Goal: Information Seeking & Learning: Learn about a topic

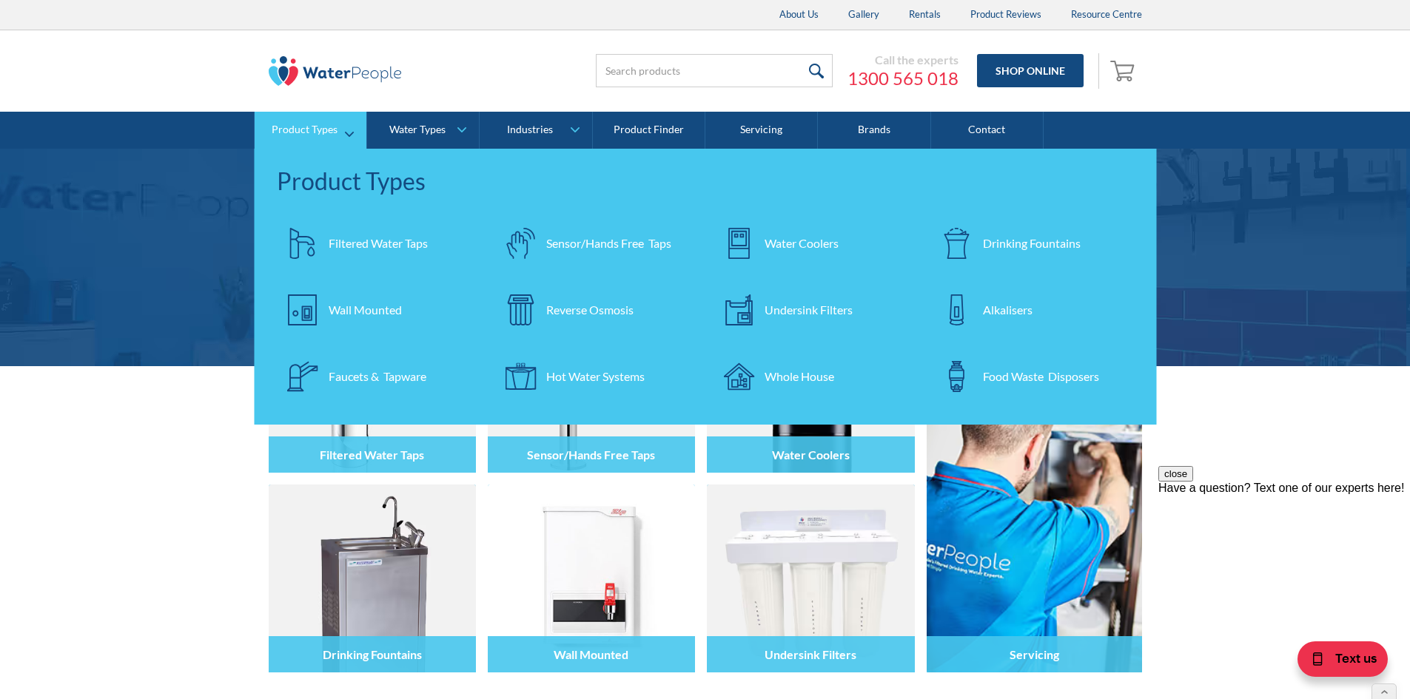
click at [387, 240] on div "Filtered Water Taps" at bounding box center [378, 244] width 99 height 18
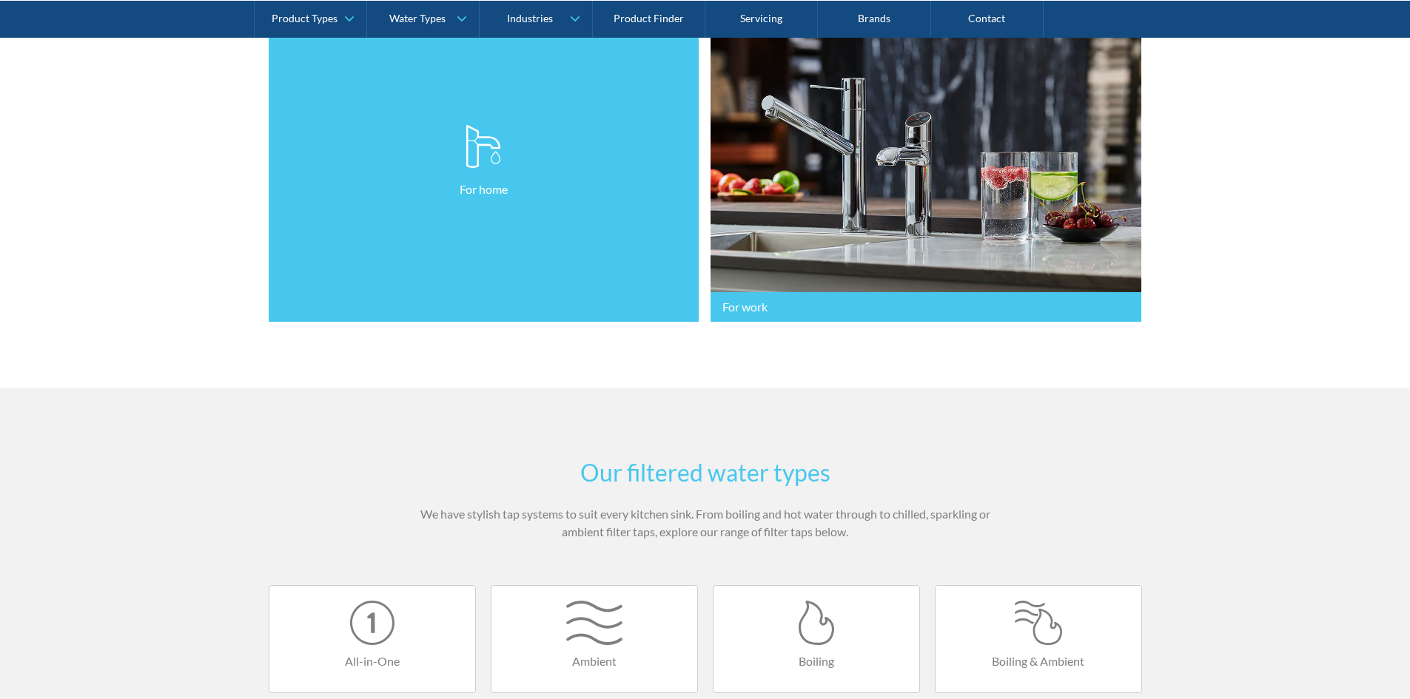
click at [414, 292] on link "For home" at bounding box center [484, 162] width 431 height 322
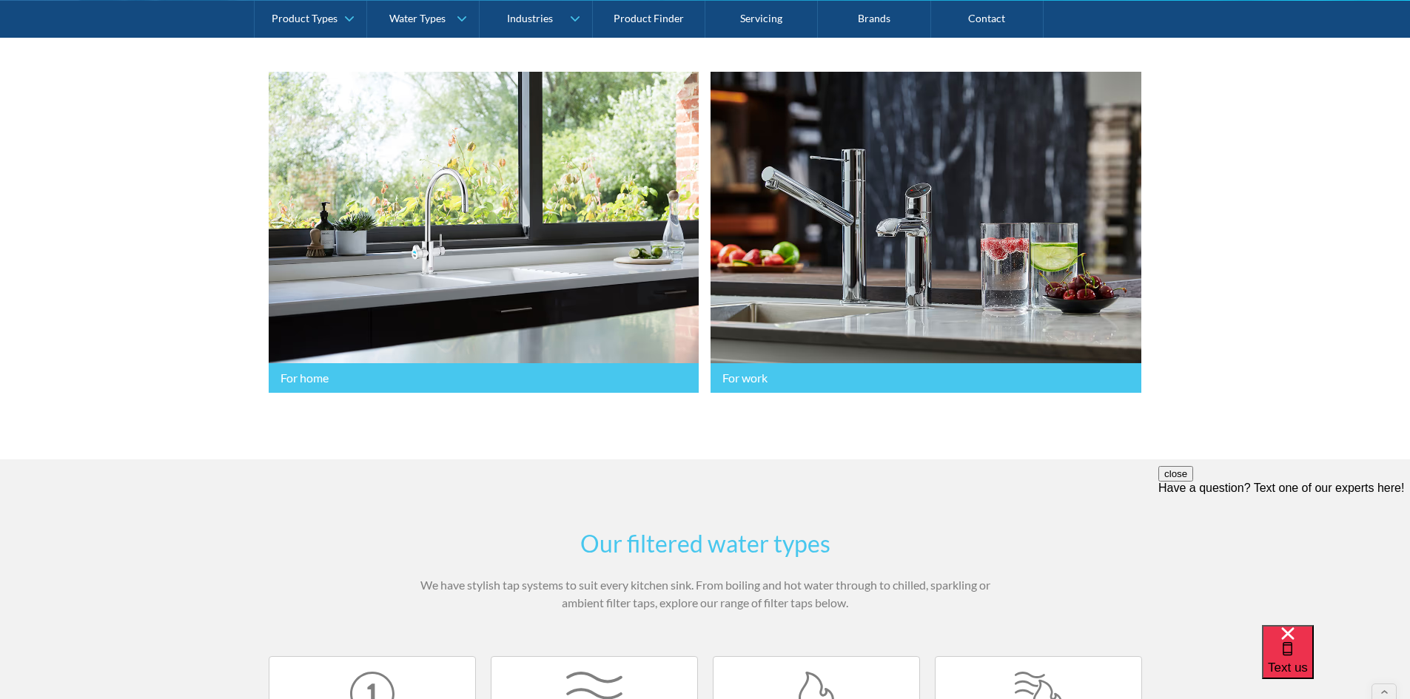
scroll to position [296, 0]
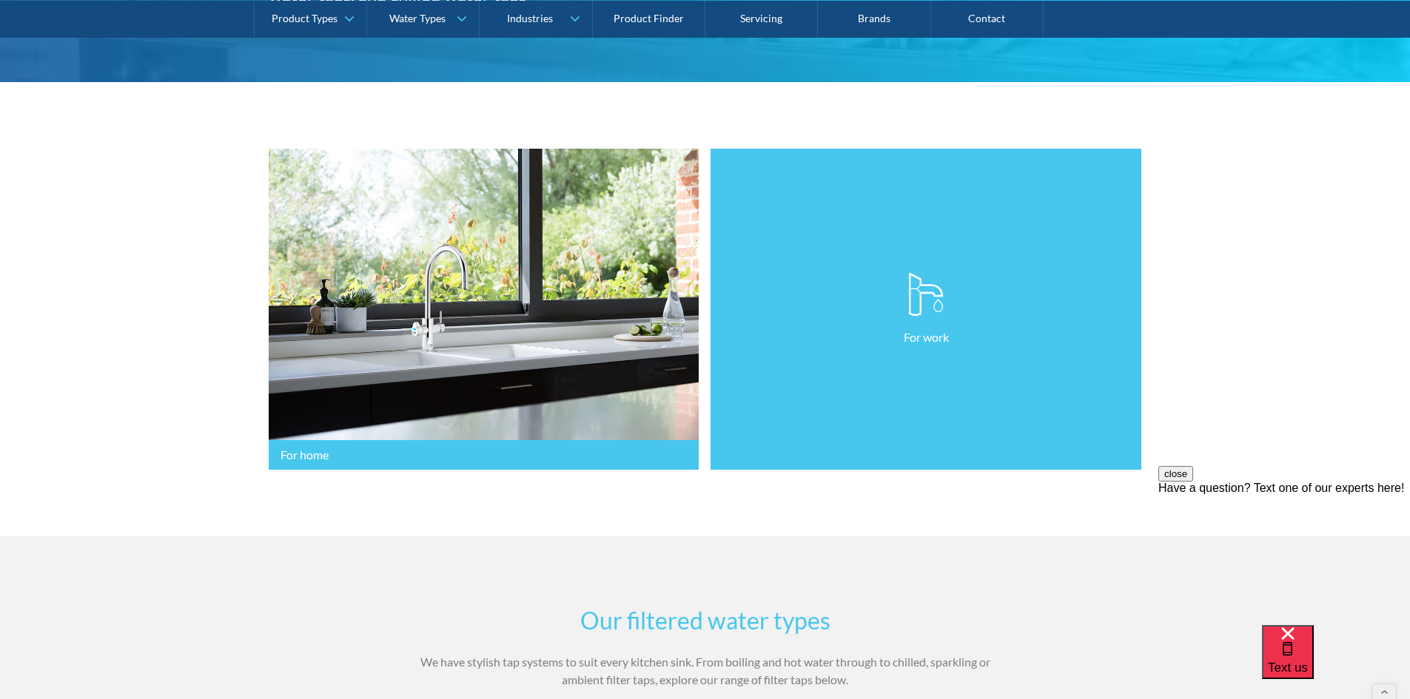
click at [835, 373] on link "For work" at bounding box center [925, 310] width 431 height 322
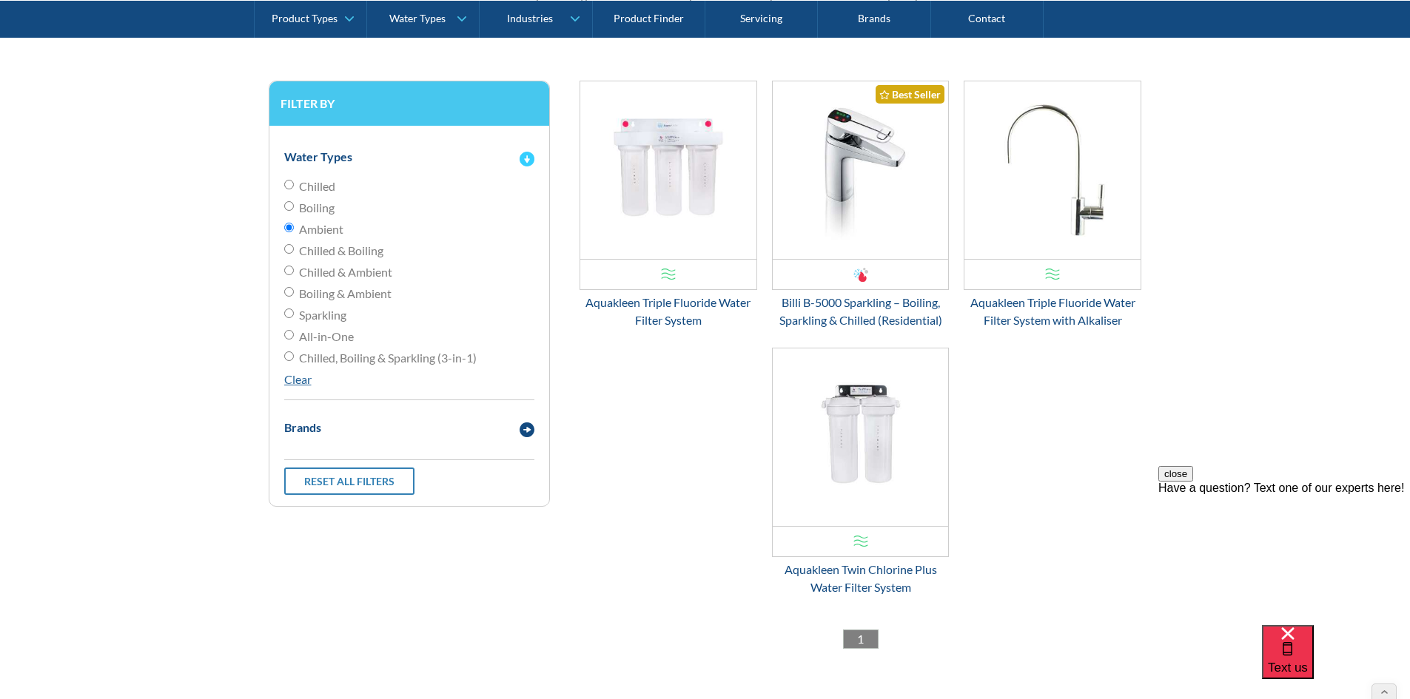
click at [346, 161] on div "Water Types" at bounding box center [318, 157] width 68 height 18
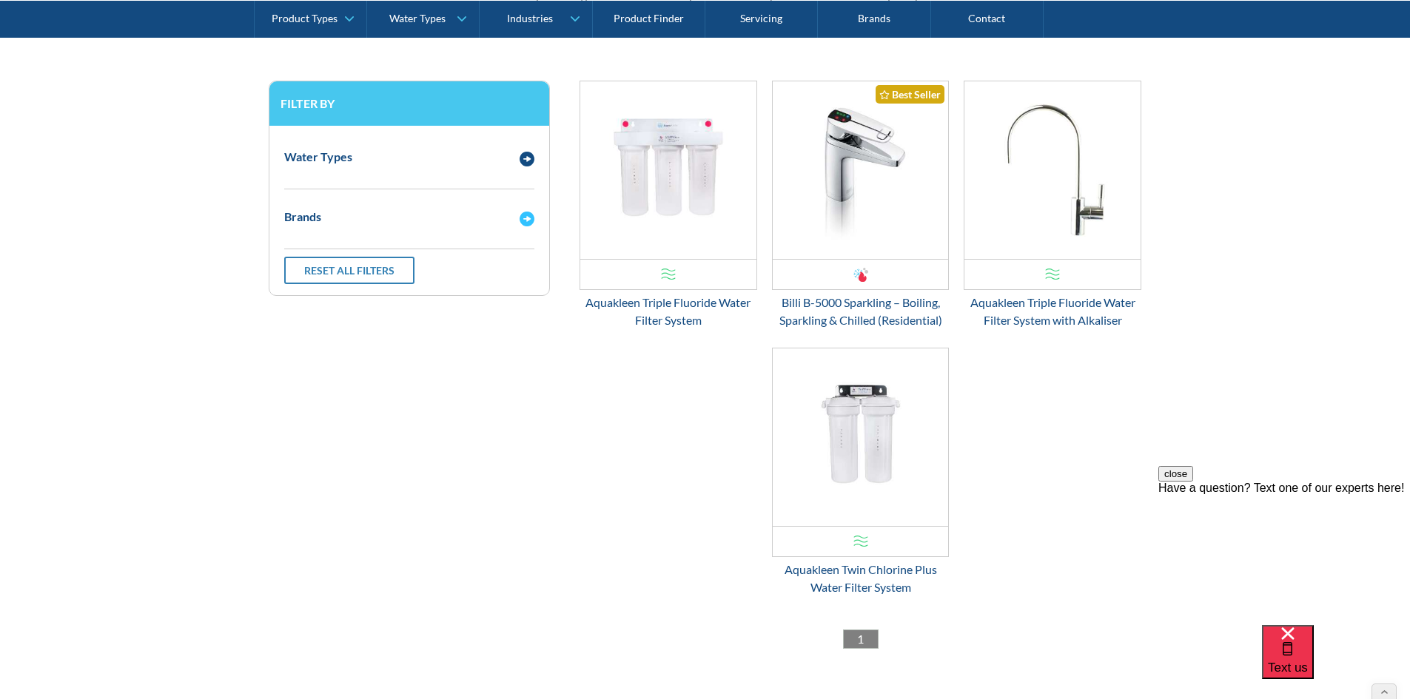
click at [329, 220] on div "Brands" at bounding box center [394, 217] width 235 height 19
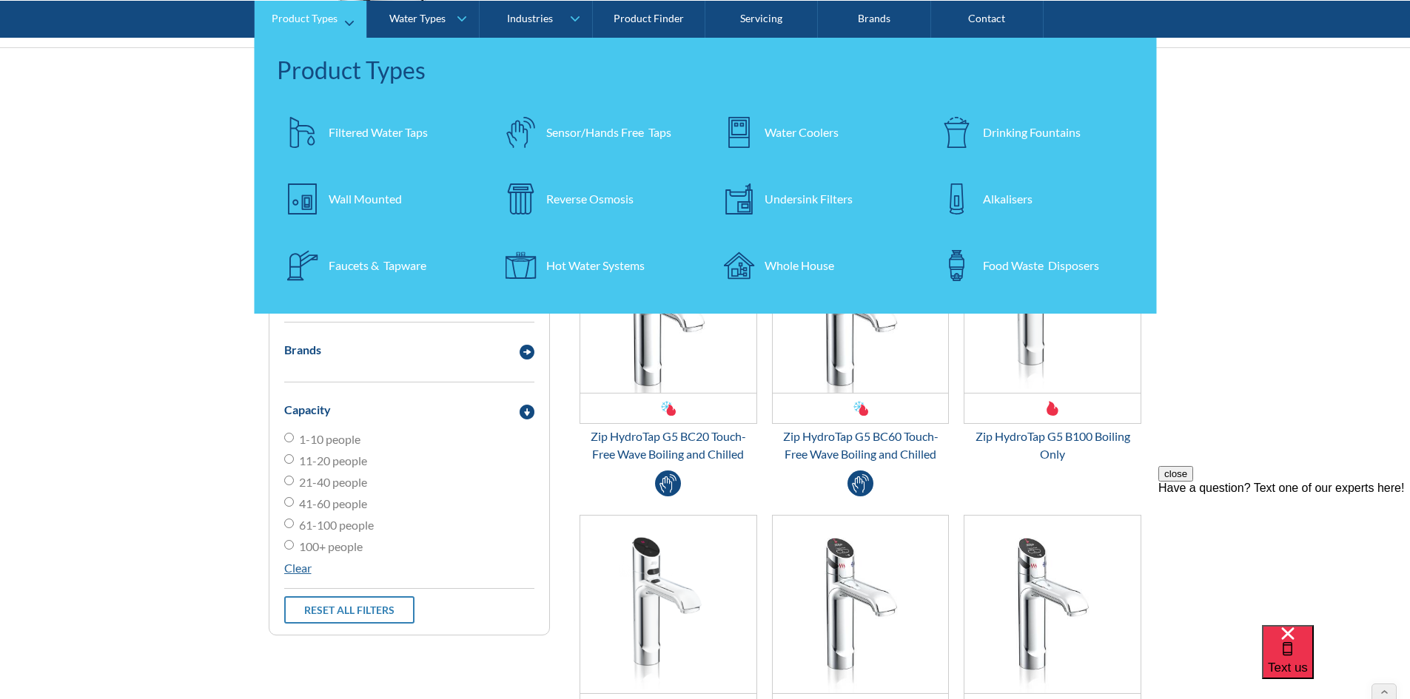
click at [381, 140] on div "Filtered Water Taps" at bounding box center [378, 132] width 99 height 18
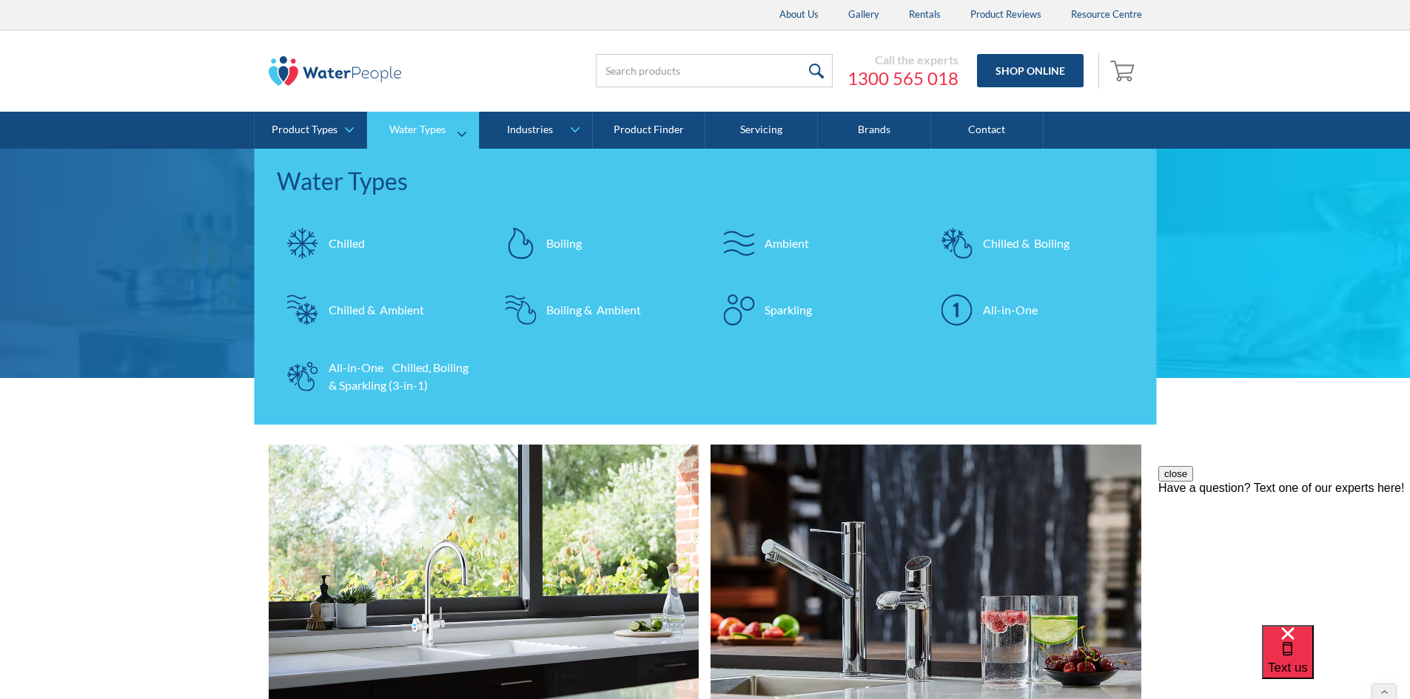
click at [795, 241] on div "Ambient" at bounding box center [787, 244] width 44 height 18
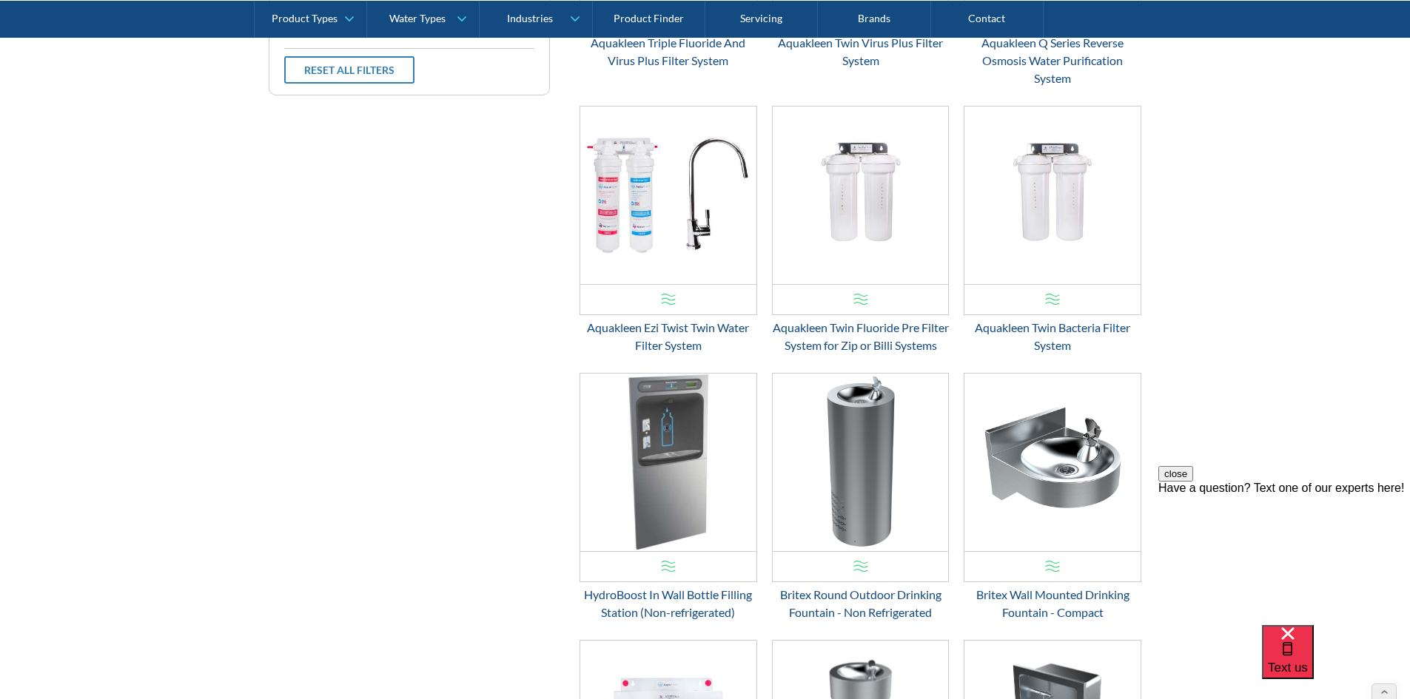
scroll to position [370, 0]
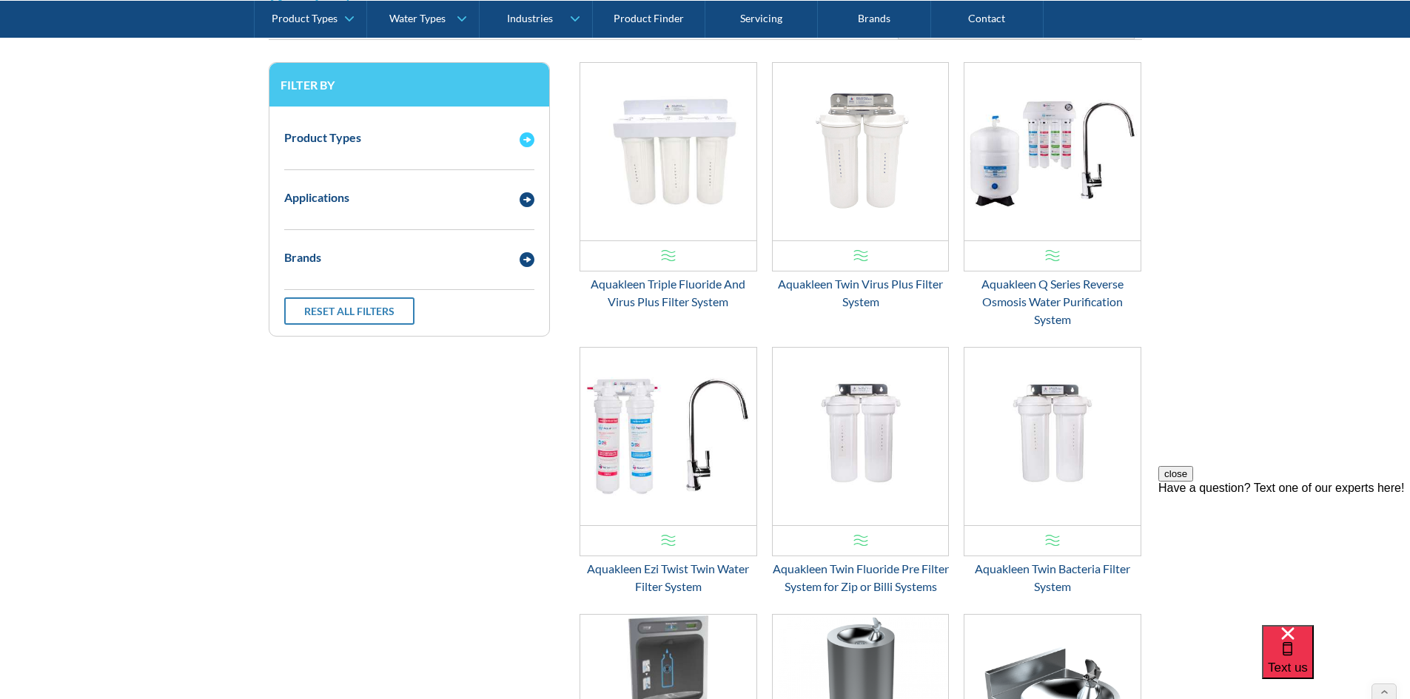
click at [341, 149] on div "Product Types" at bounding box center [409, 138] width 265 height 41
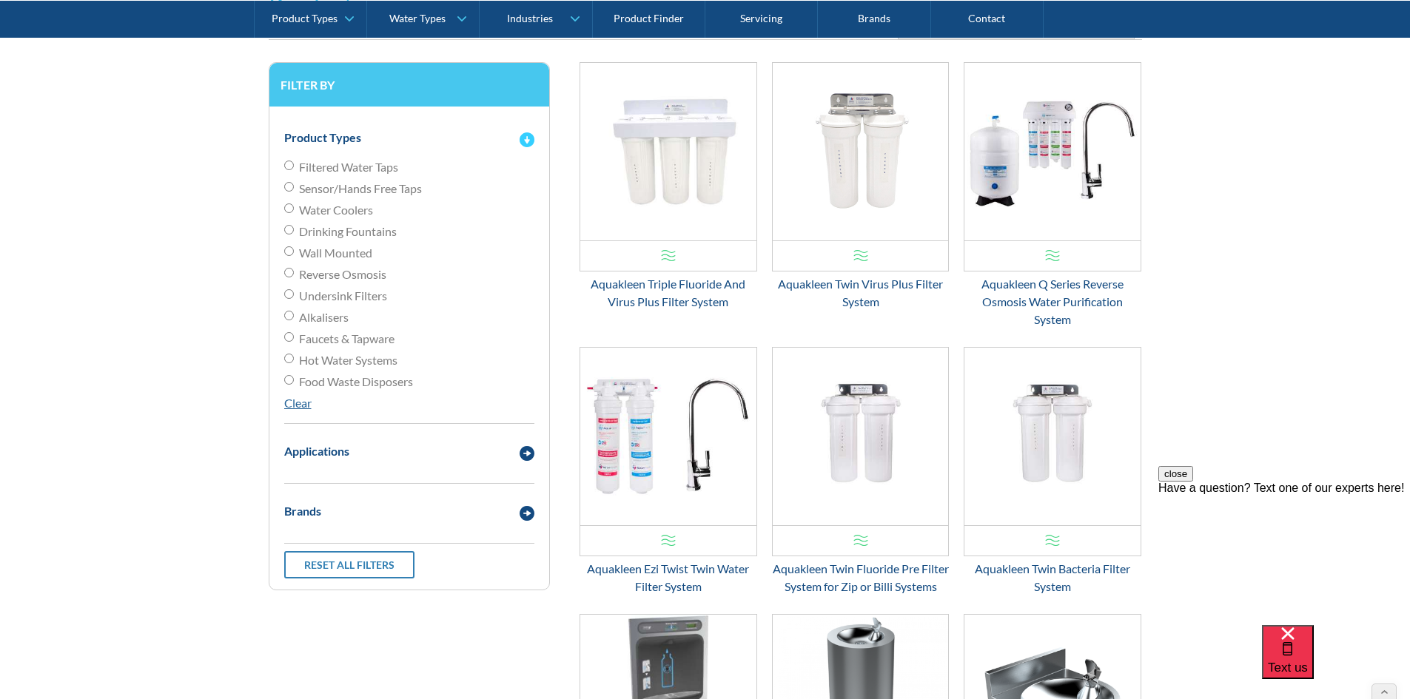
click at [355, 146] on div "Product Types" at bounding box center [322, 138] width 77 height 18
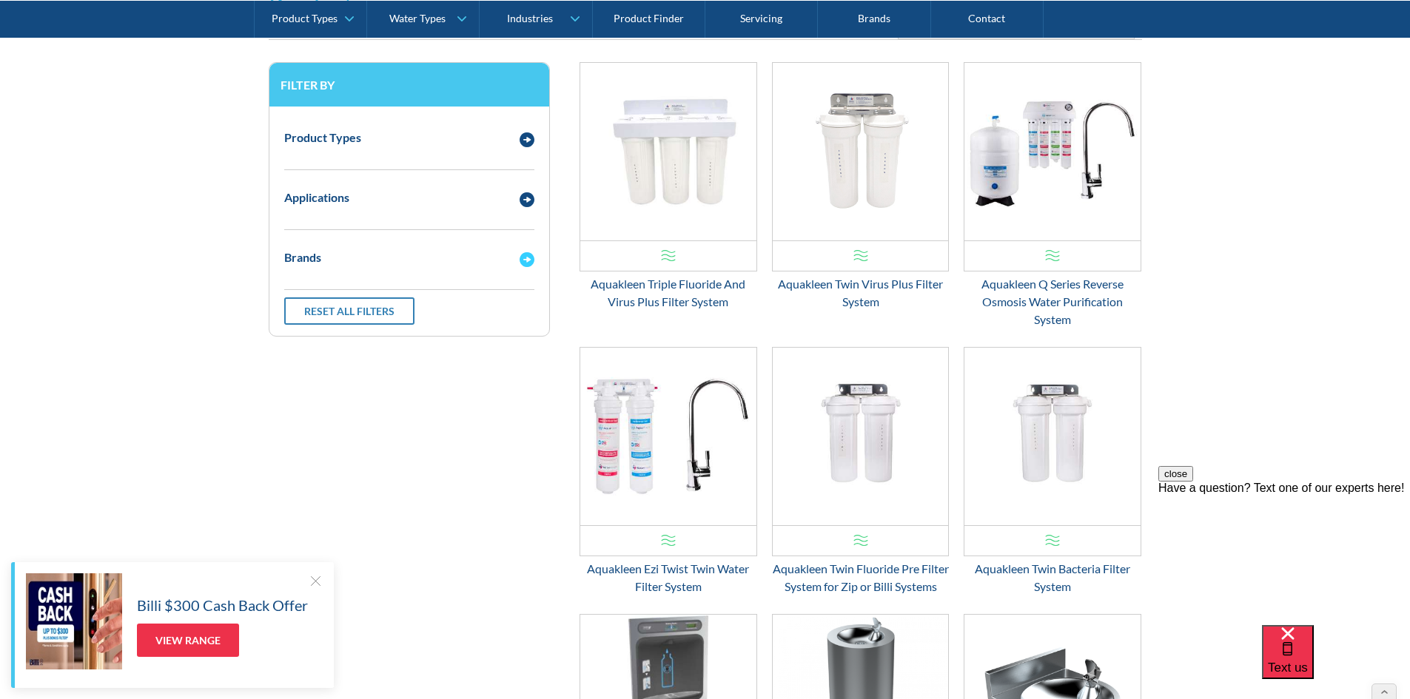
click at [347, 269] on div "Brands" at bounding box center [409, 258] width 265 height 41
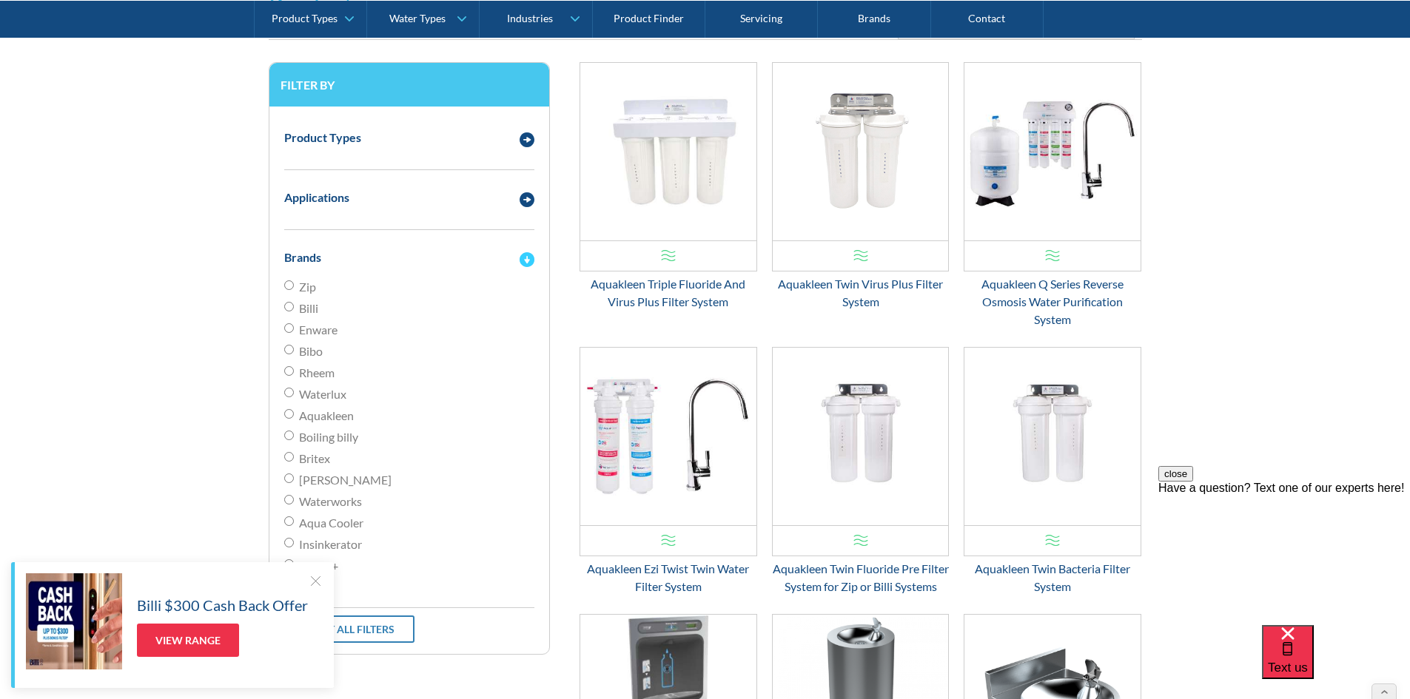
click at [347, 269] on div "Brands" at bounding box center [409, 258] width 265 height 41
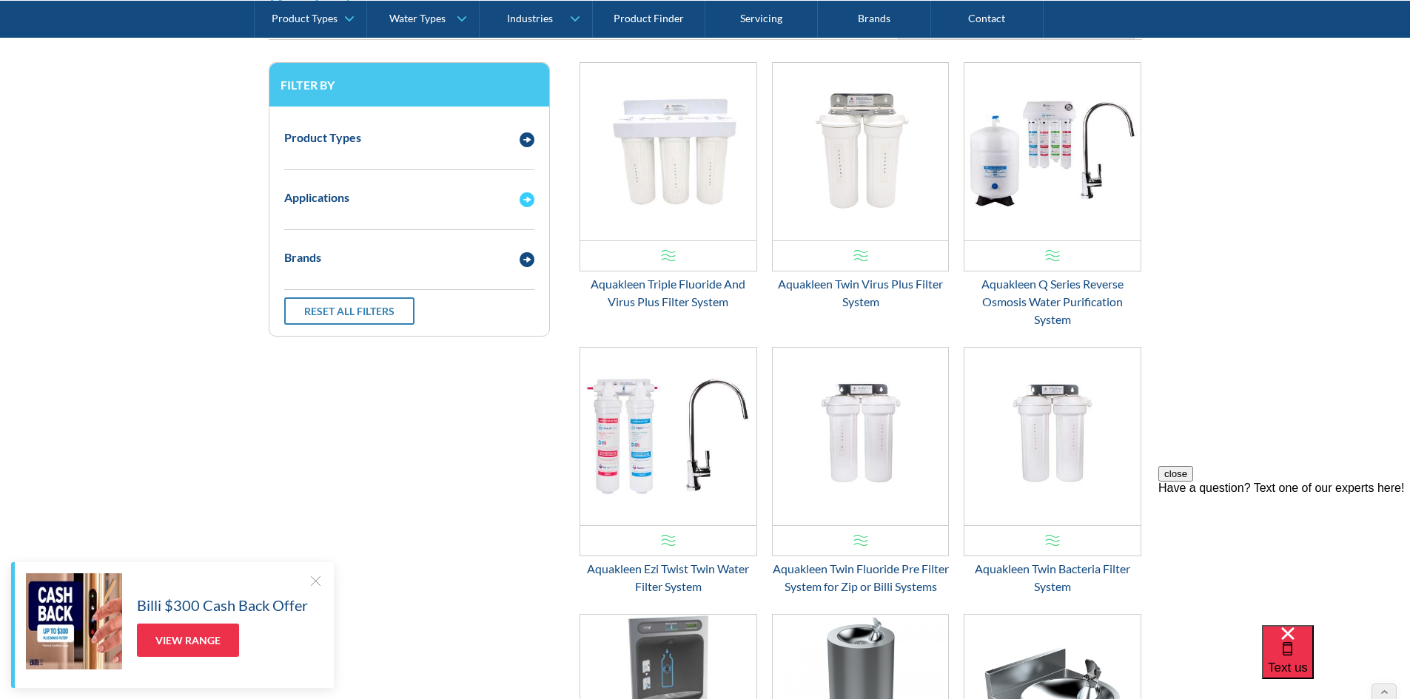
click at [354, 207] on div "Applications" at bounding box center [409, 198] width 265 height 41
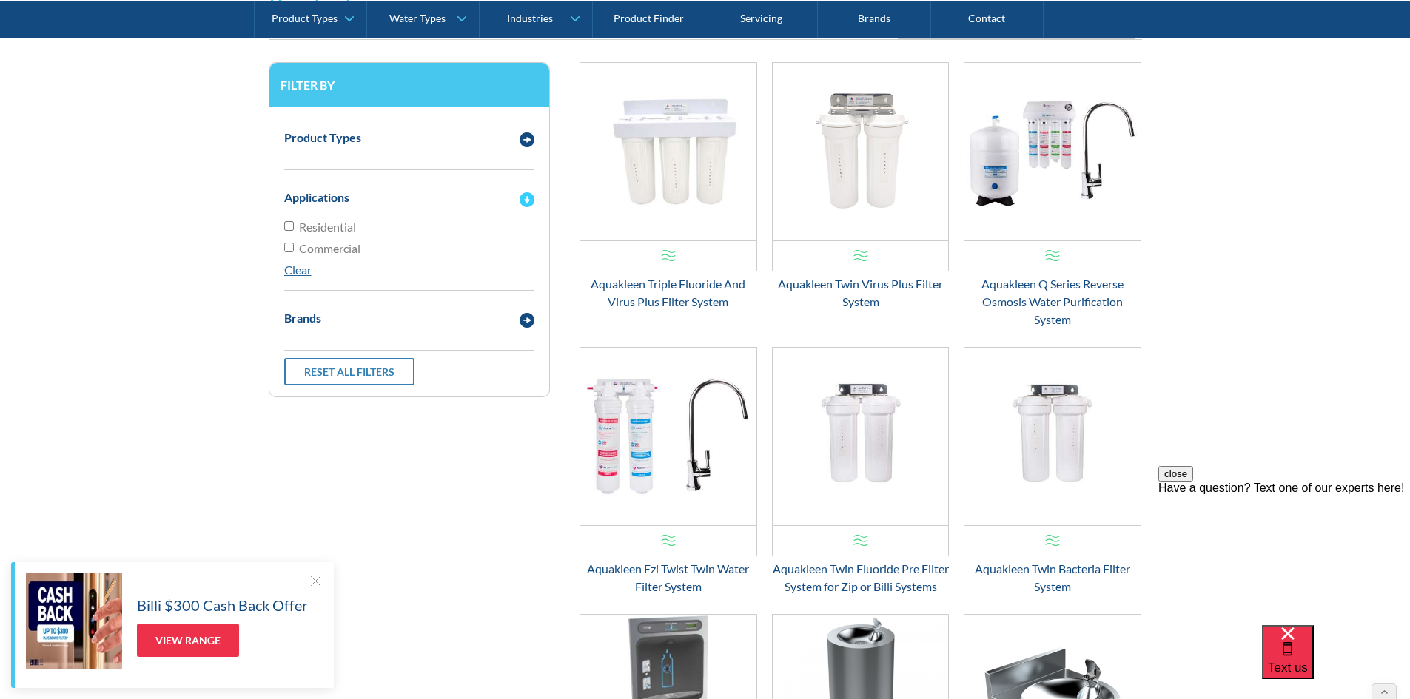
click at [354, 207] on div "Applications" at bounding box center [409, 198] width 265 height 41
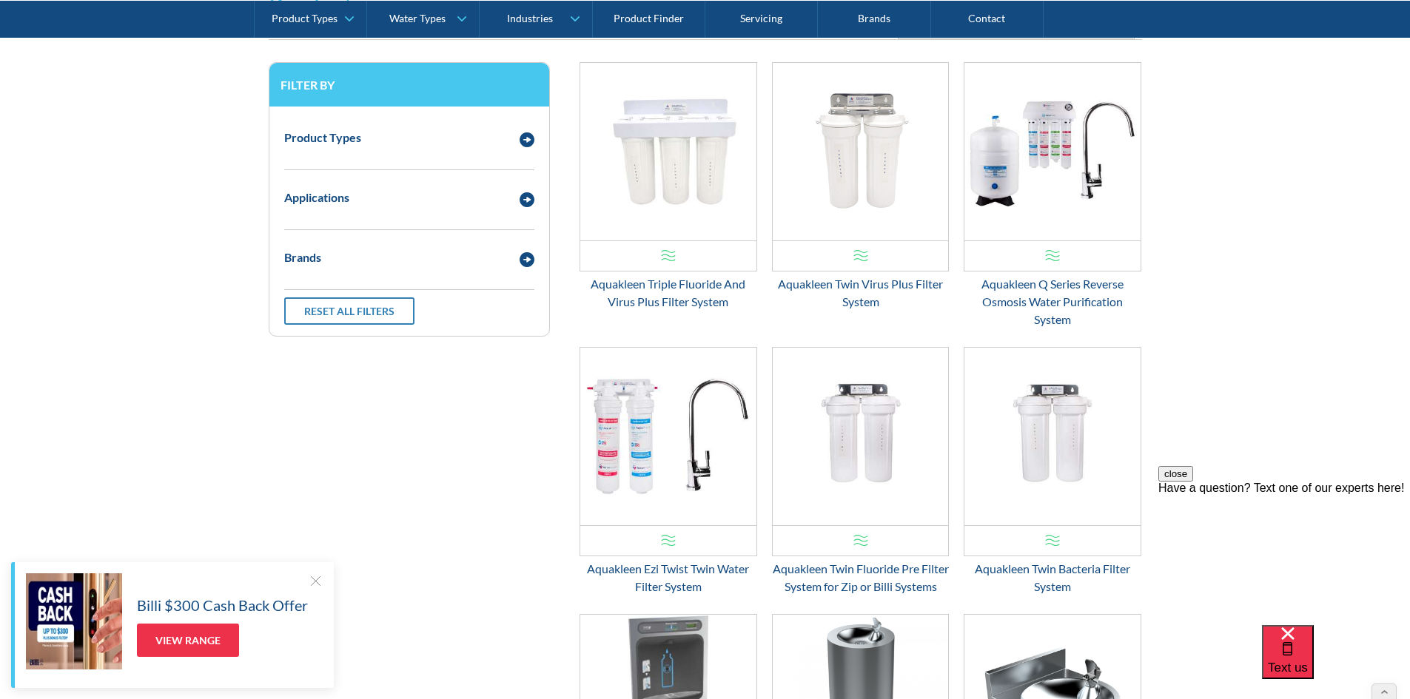
click at [355, 160] on div "Product Types Filtered Water Taps Sensor/Hands Free Taps Water Coolers Drinking…" at bounding box center [409, 144] width 250 height 53
click at [372, 138] on div "Product Types" at bounding box center [394, 138] width 235 height 19
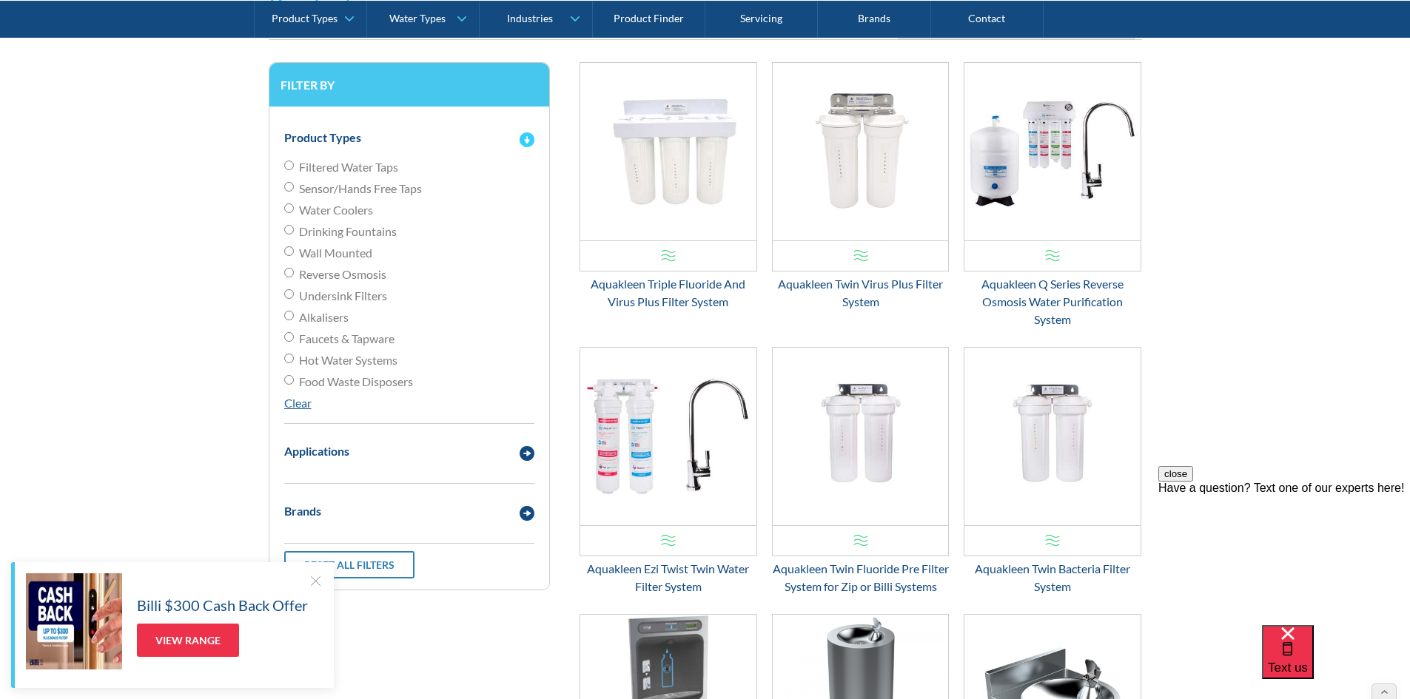
click at [372, 138] on div "Product Types" at bounding box center [394, 138] width 235 height 19
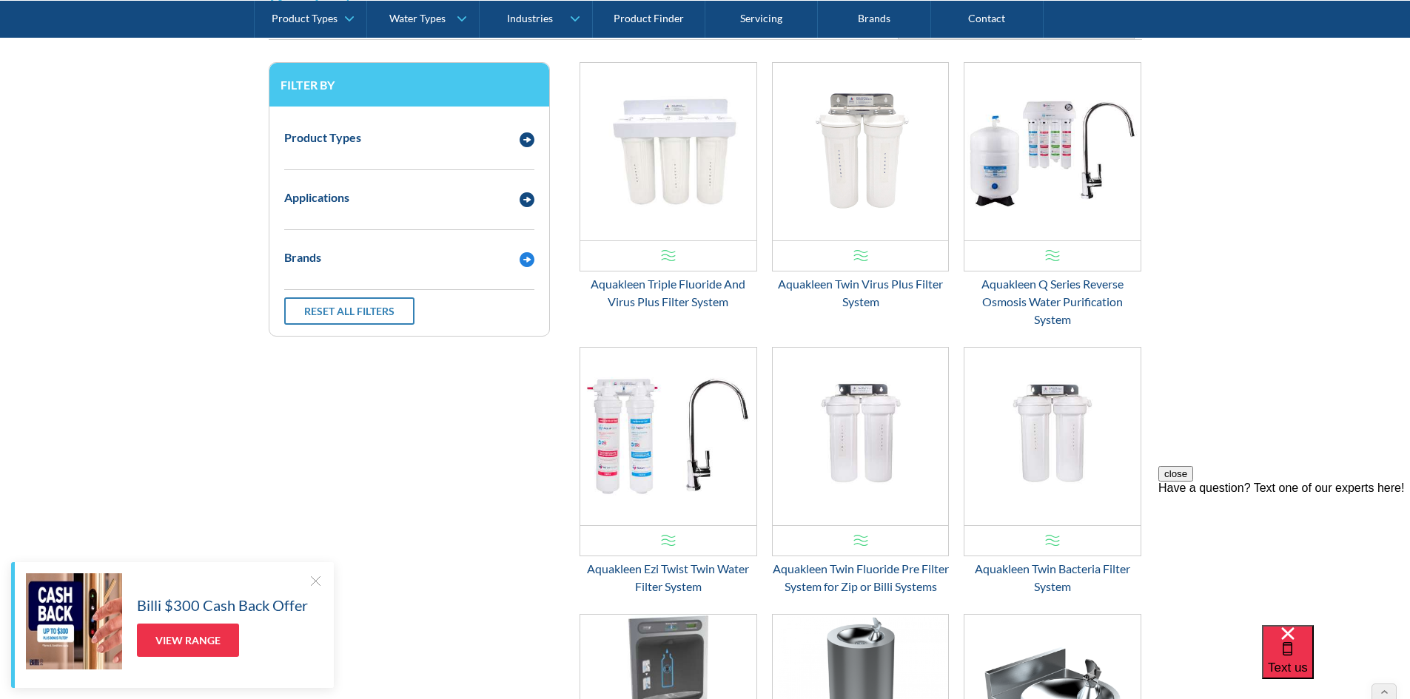
click at [368, 255] on div "Brands" at bounding box center [394, 258] width 235 height 19
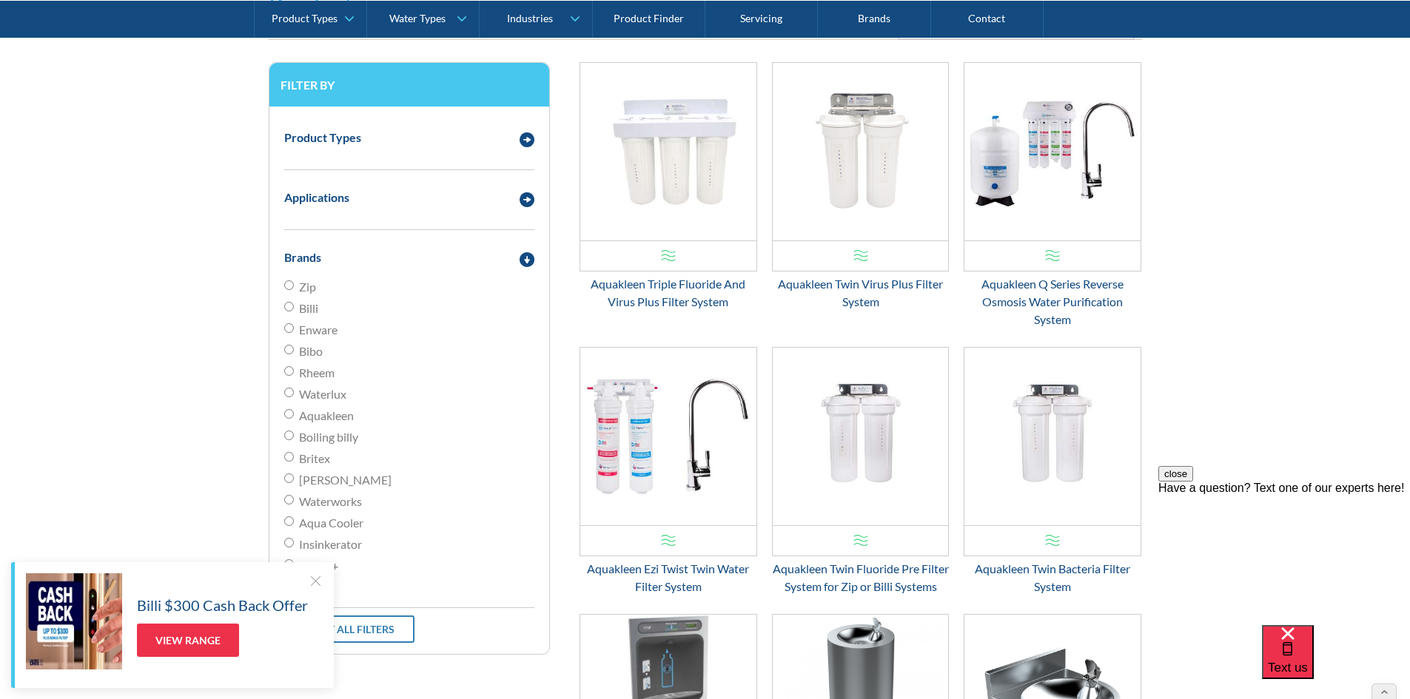
click at [315, 579] on div at bounding box center [315, 581] width 15 height 15
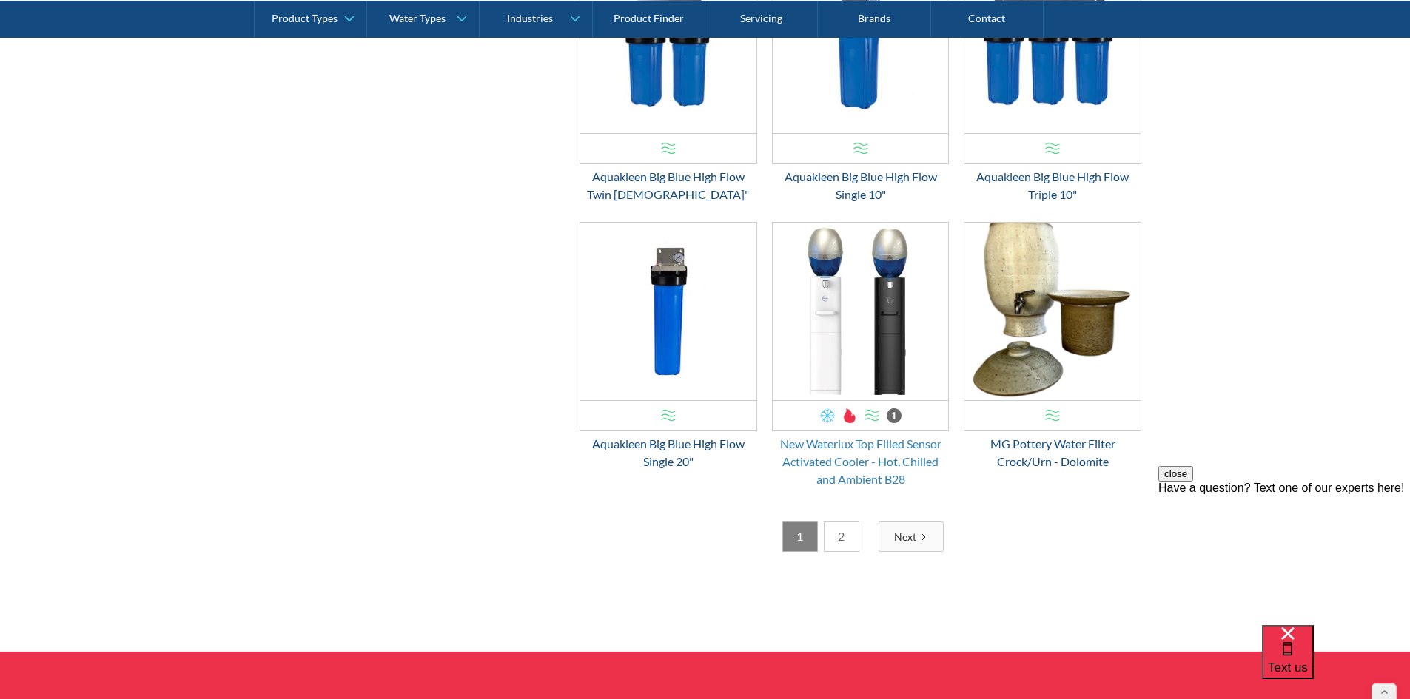
scroll to position [1998, 0]
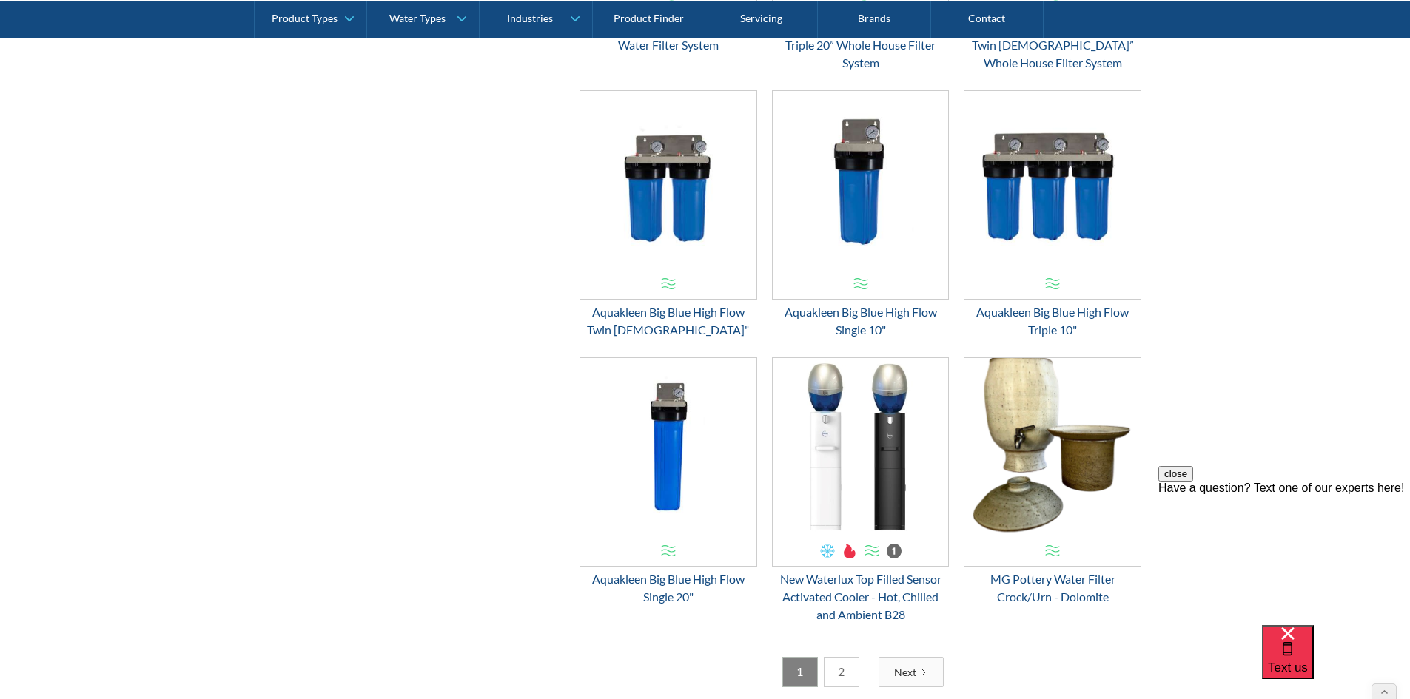
click at [840, 684] on link "2" at bounding box center [842, 672] width 36 height 30
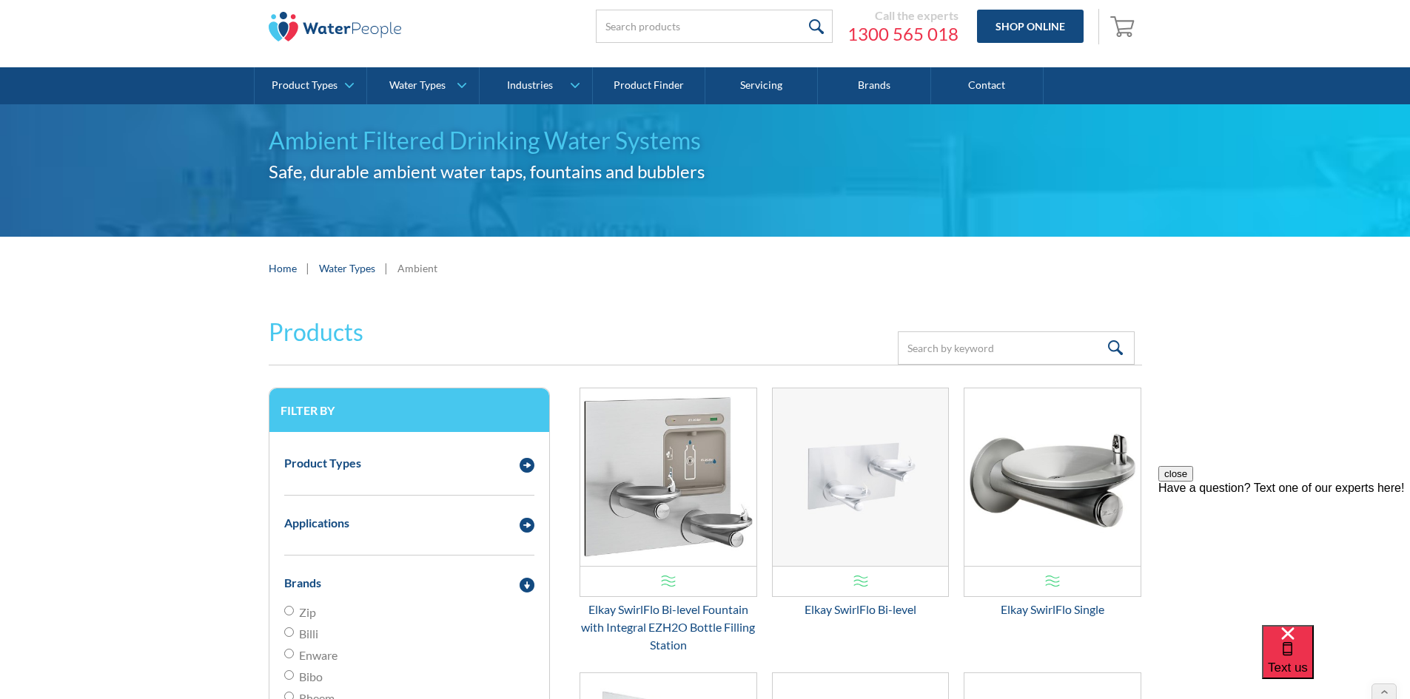
scroll to position [0, 0]
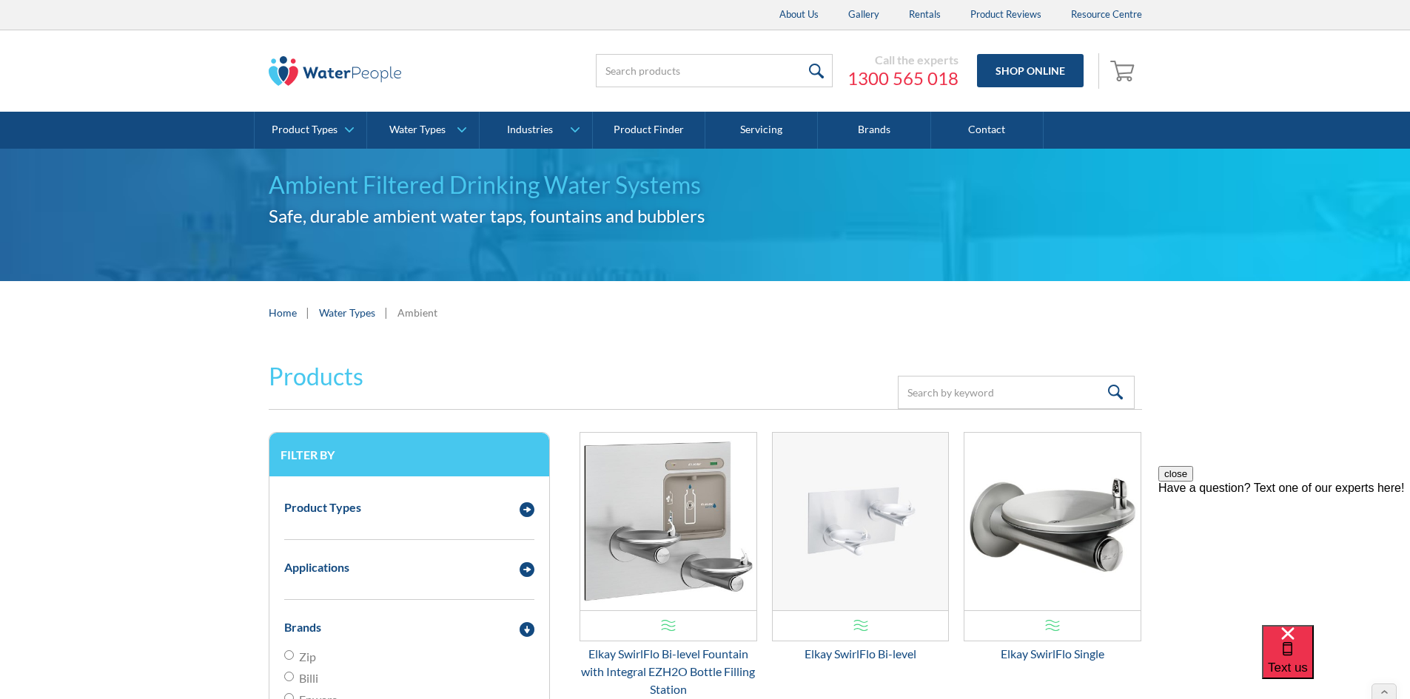
click at [303, 80] on img at bounding box center [335, 71] width 133 height 30
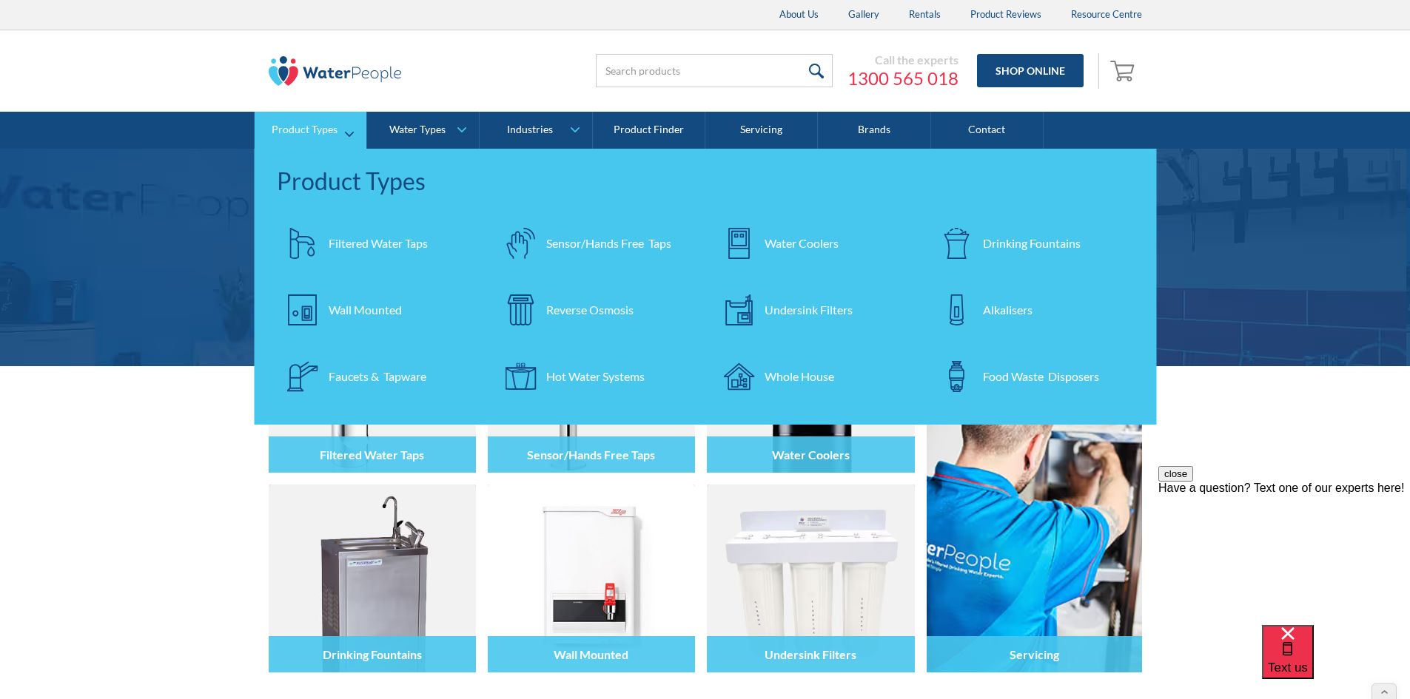
click at [369, 249] on div "Filtered Water Taps" at bounding box center [378, 244] width 99 height 18
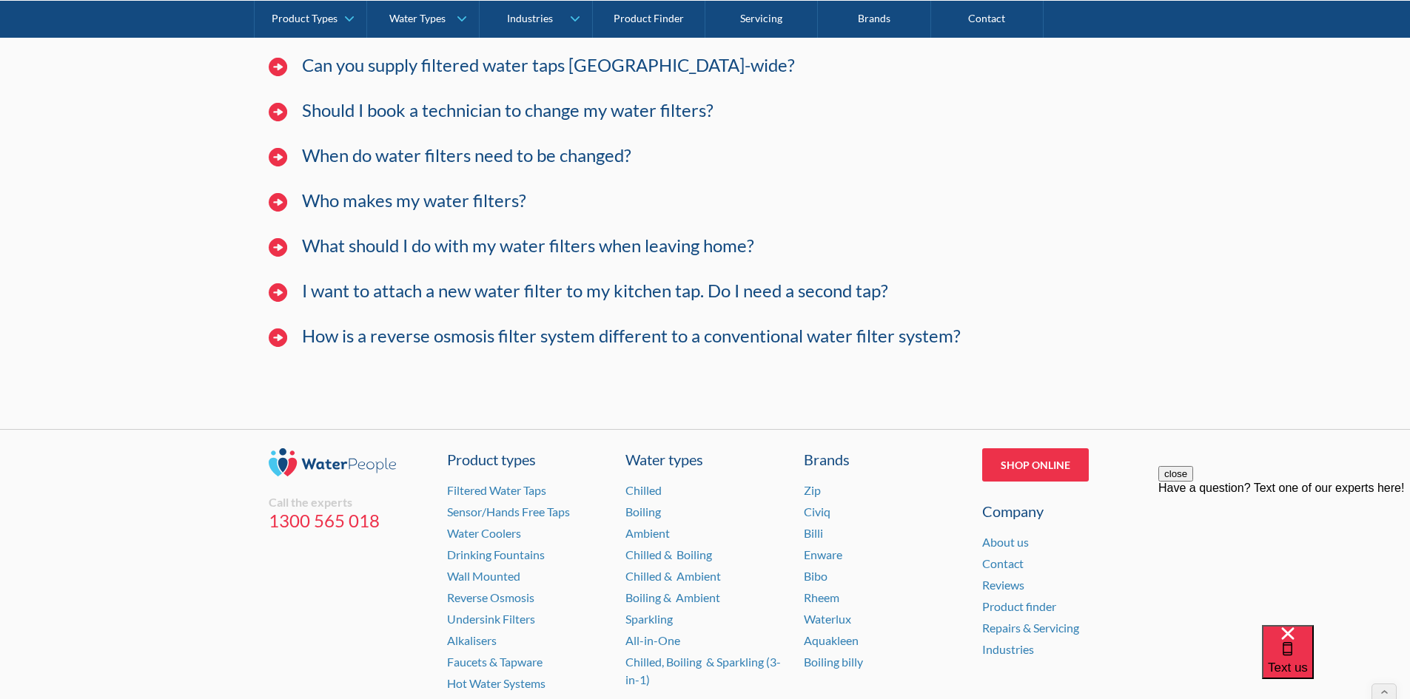
scroll to position [4301, 0]
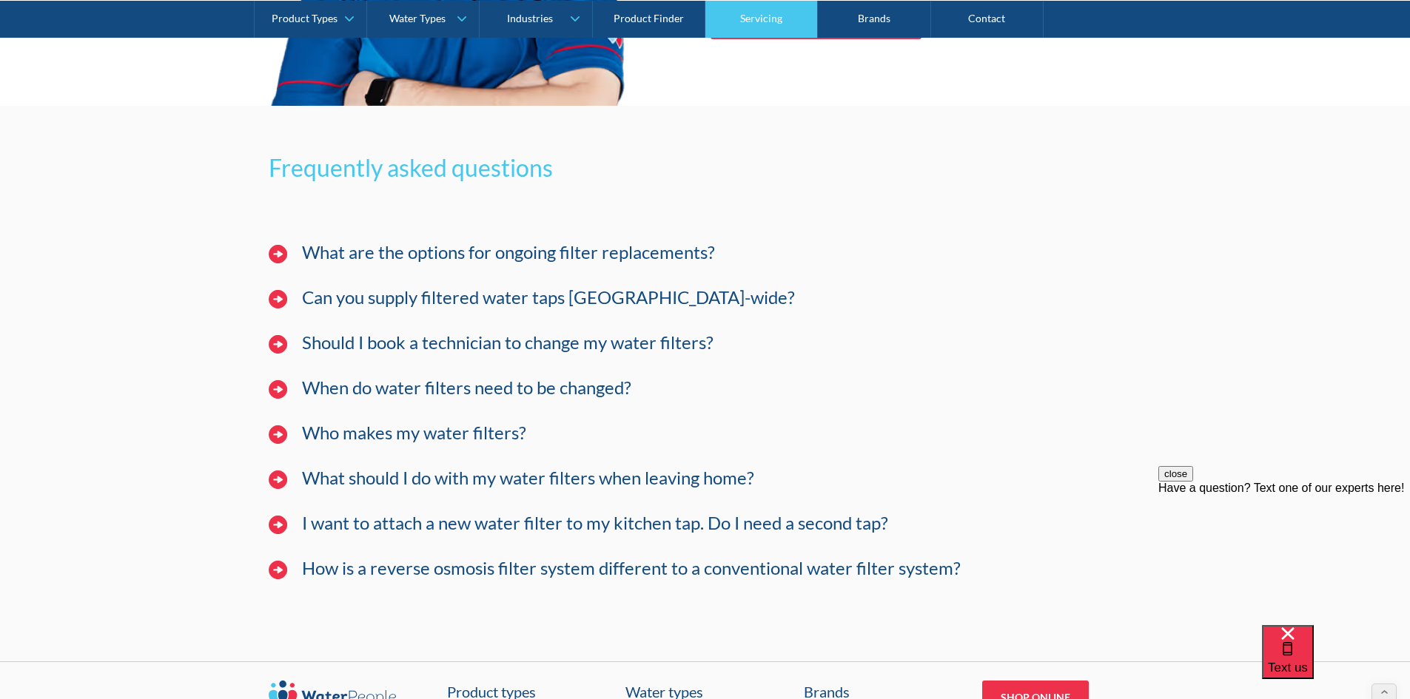
click at [759, 14] on link "Servicing" at bounding box center [761, 18] width 112 height 37
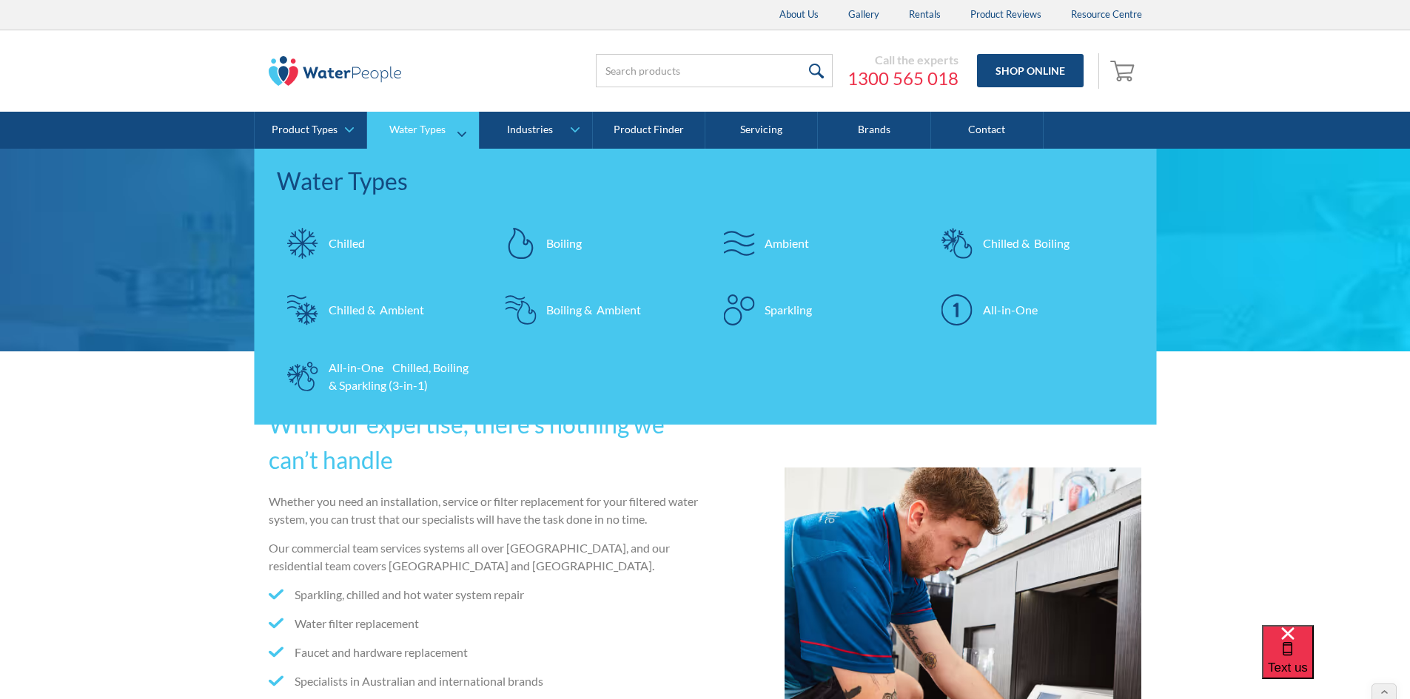
click at [340, 247] on div "Chilled" at bounding box center [347, 244] width 36 height 18
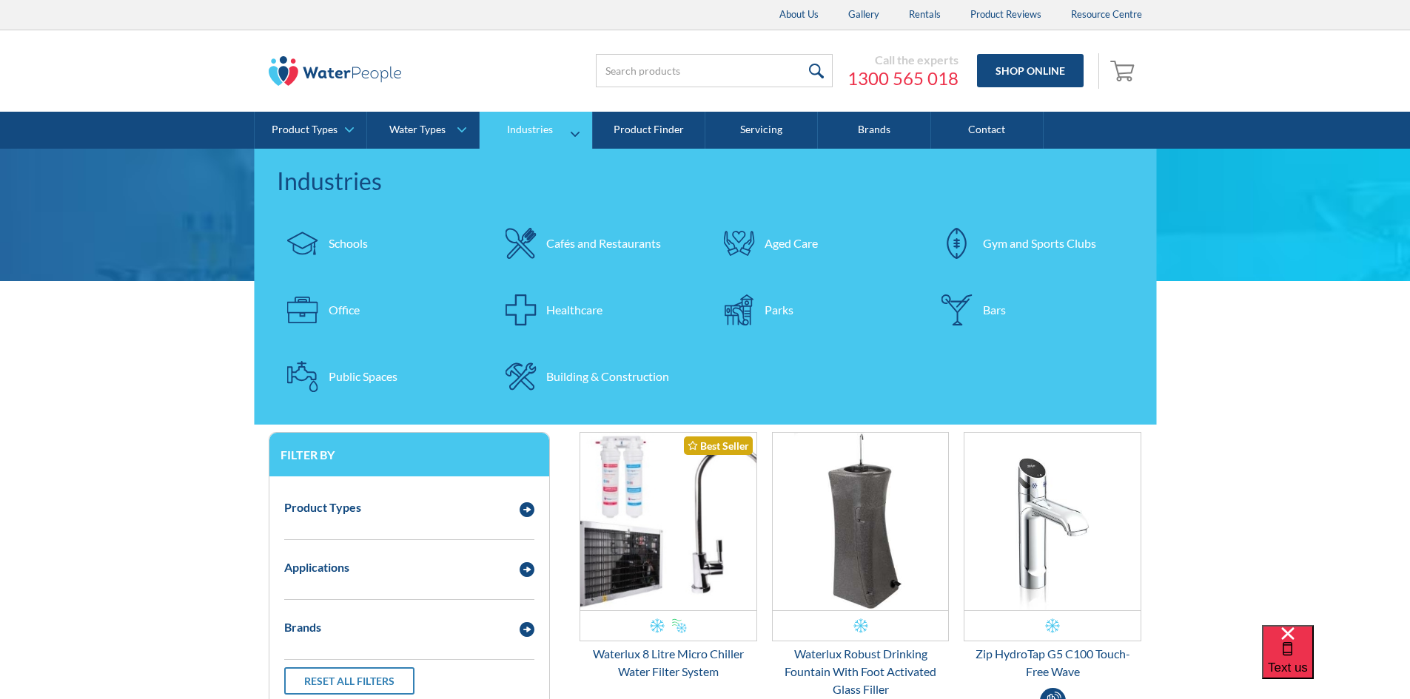
click at [360, 235] on div "Schools" at bounding box center [348, 244] width 39 height 18
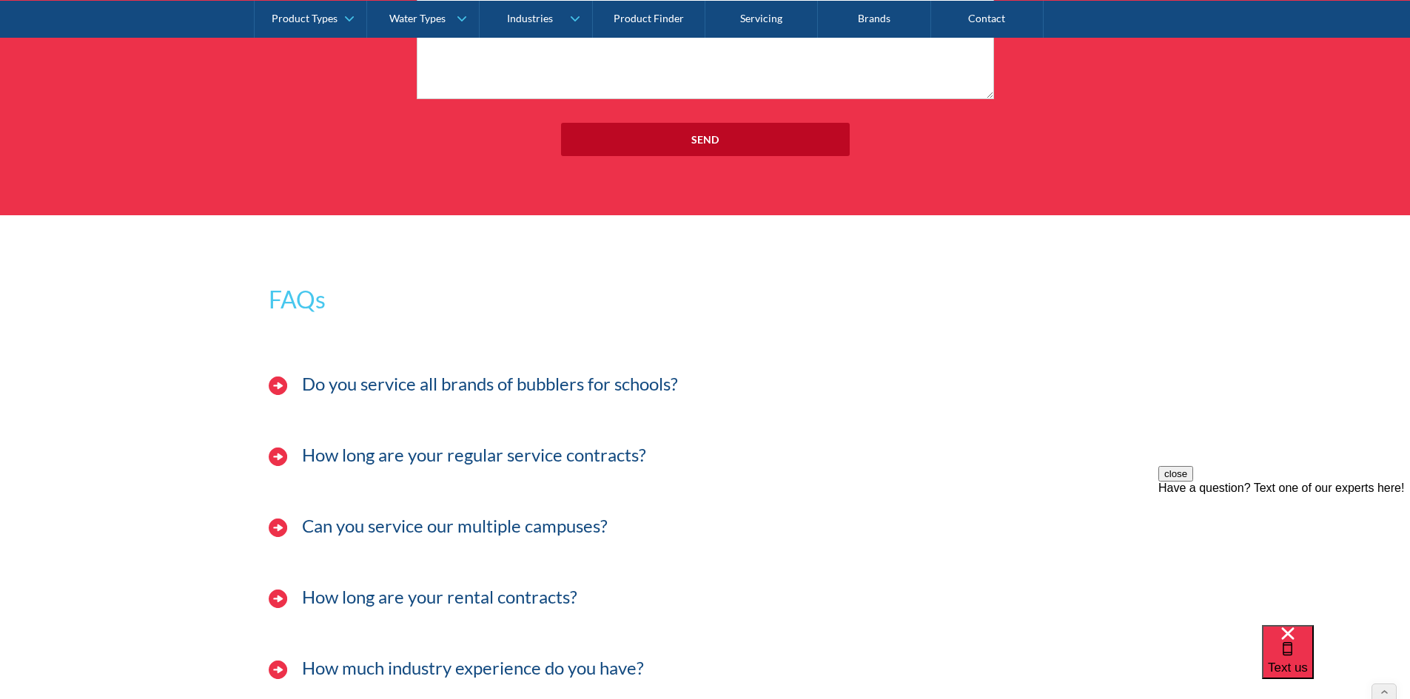
scroll to position [4885, 0]
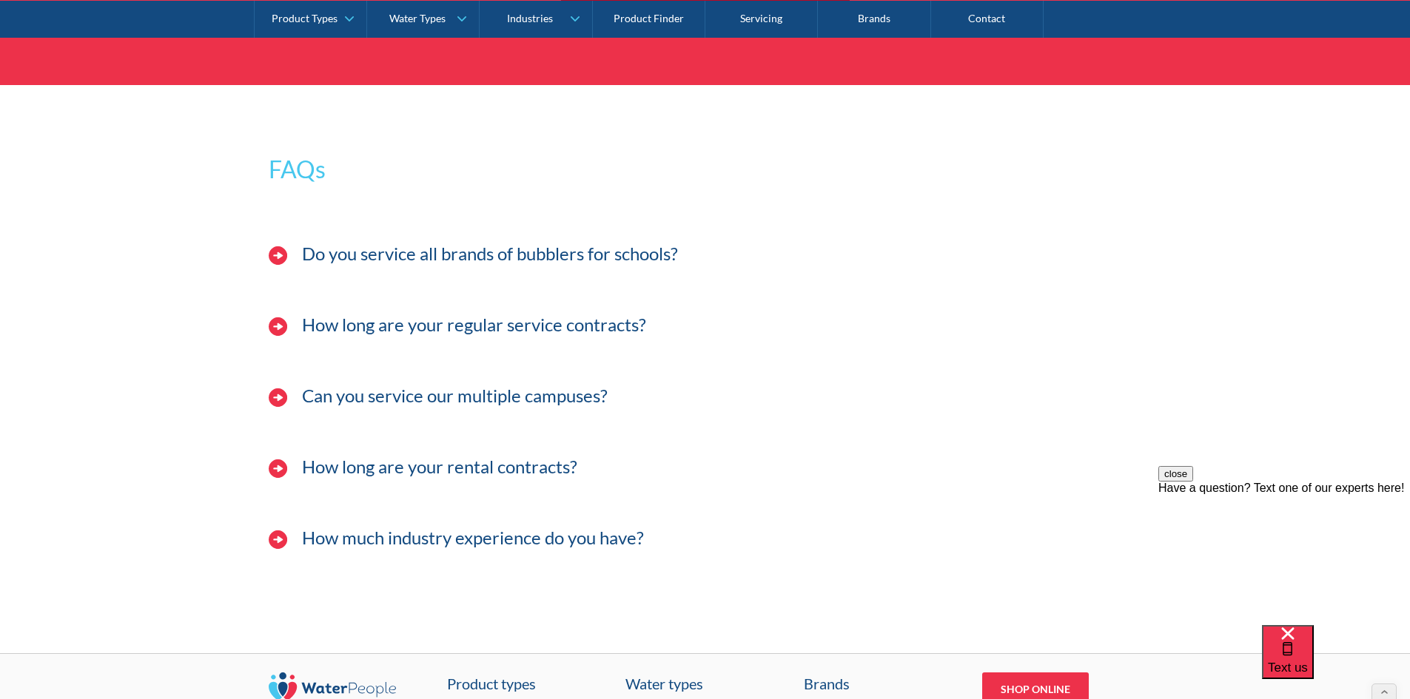
click at [275, 254] on img at bounding box center [278, 255] width 19 height 19
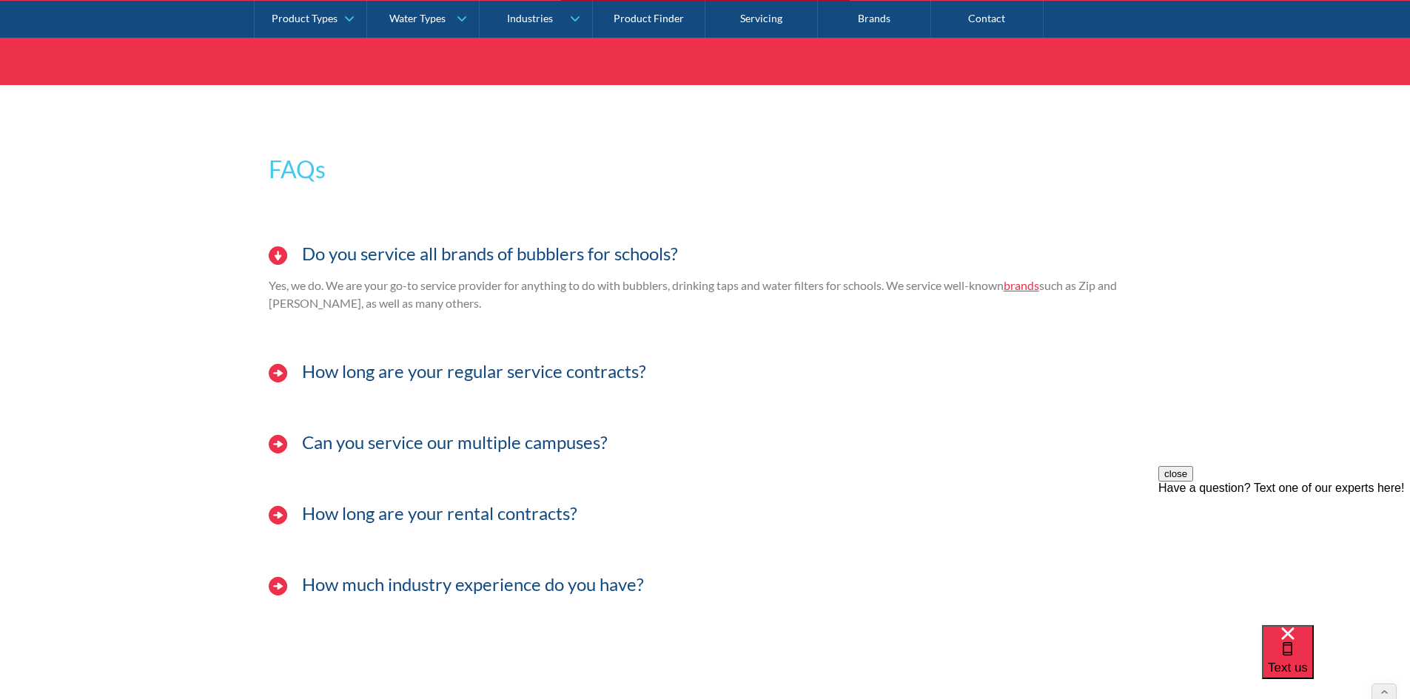
click at [275, 254] on img at bounding box center [278, 255] width 19 height 19
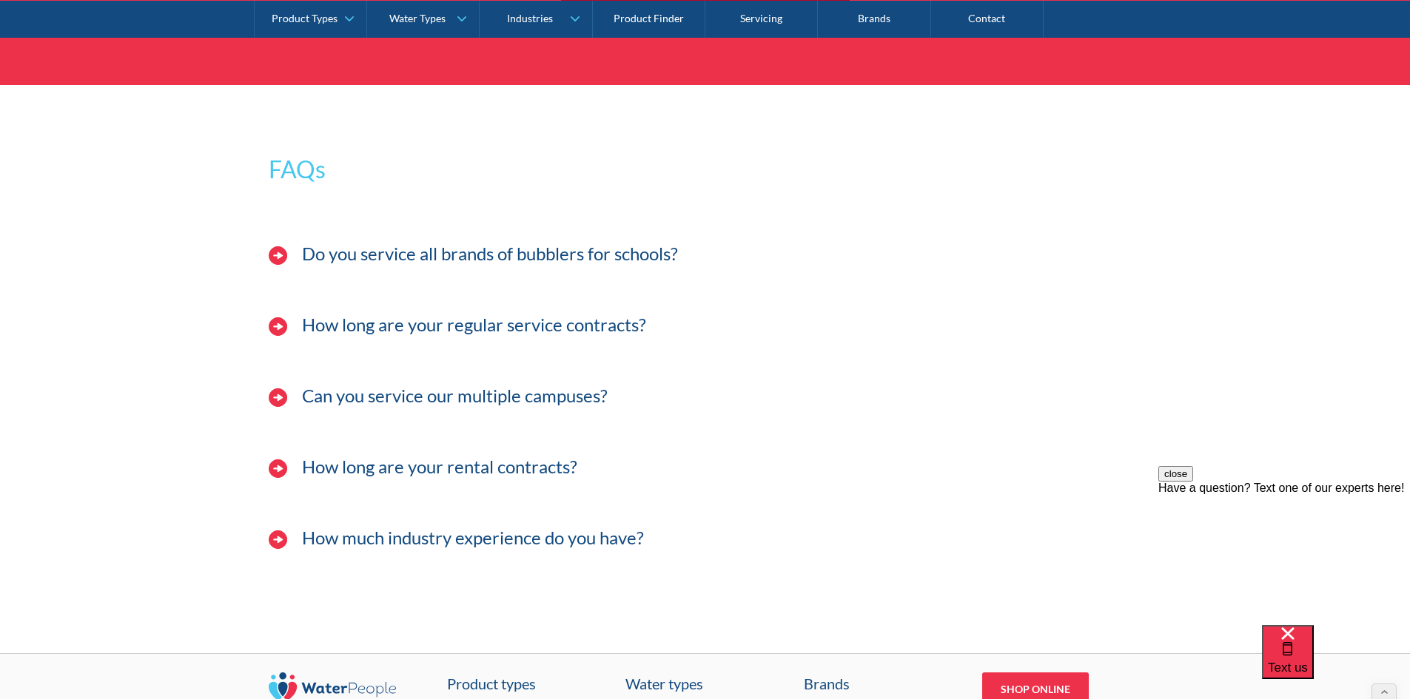
click at [285, 318] on img at bounding box center [278, 327] width 19 height 19
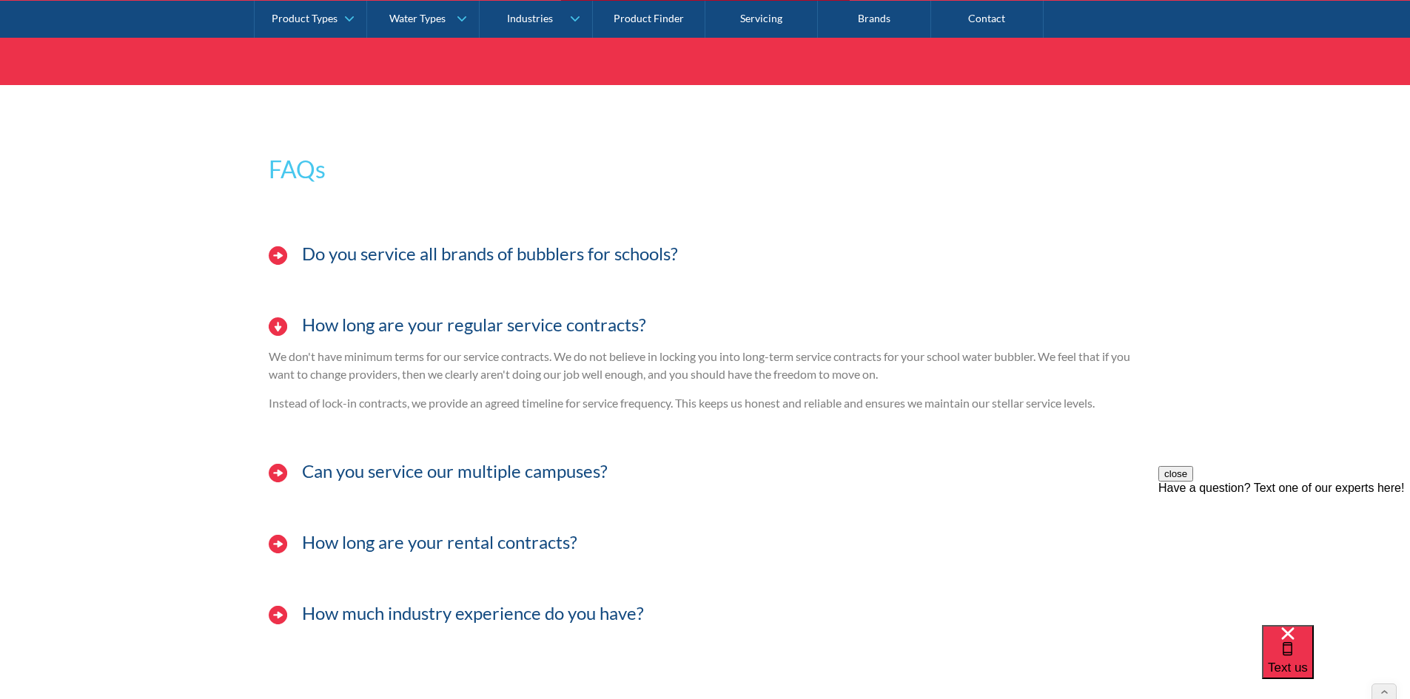
click at [285, 318] on img at bounding box center [278, 327] width 19 height 19
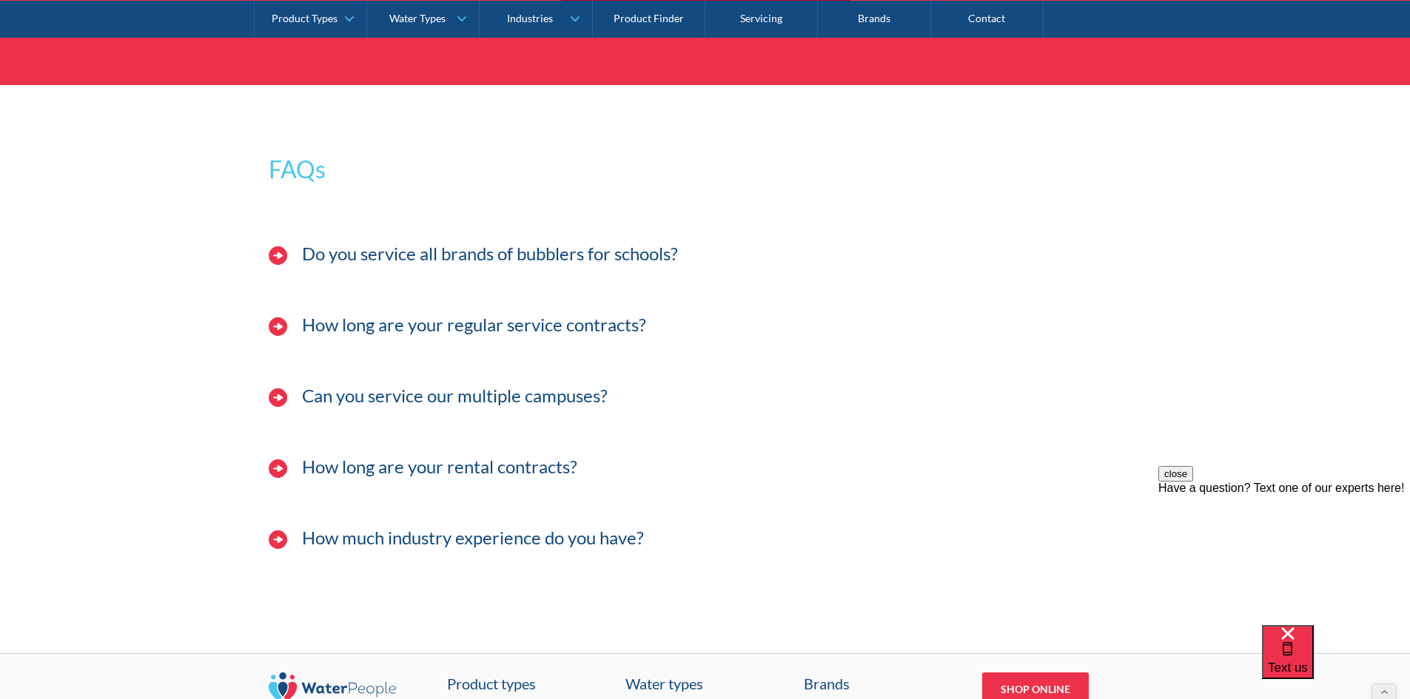
click at [273, 249] on img at bounding box center [278, 255] width 19 height 19
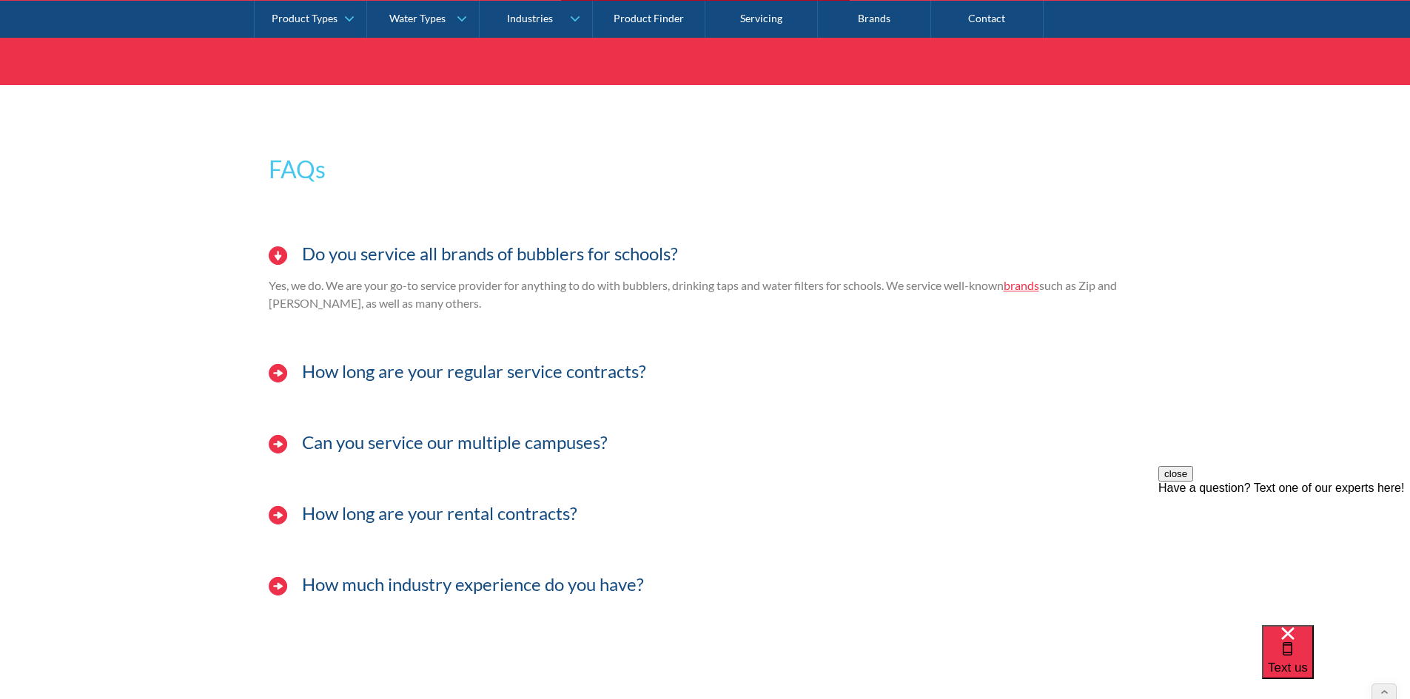
click at [273, 249] on img at bounding box center [278, 255] width 19 height 19
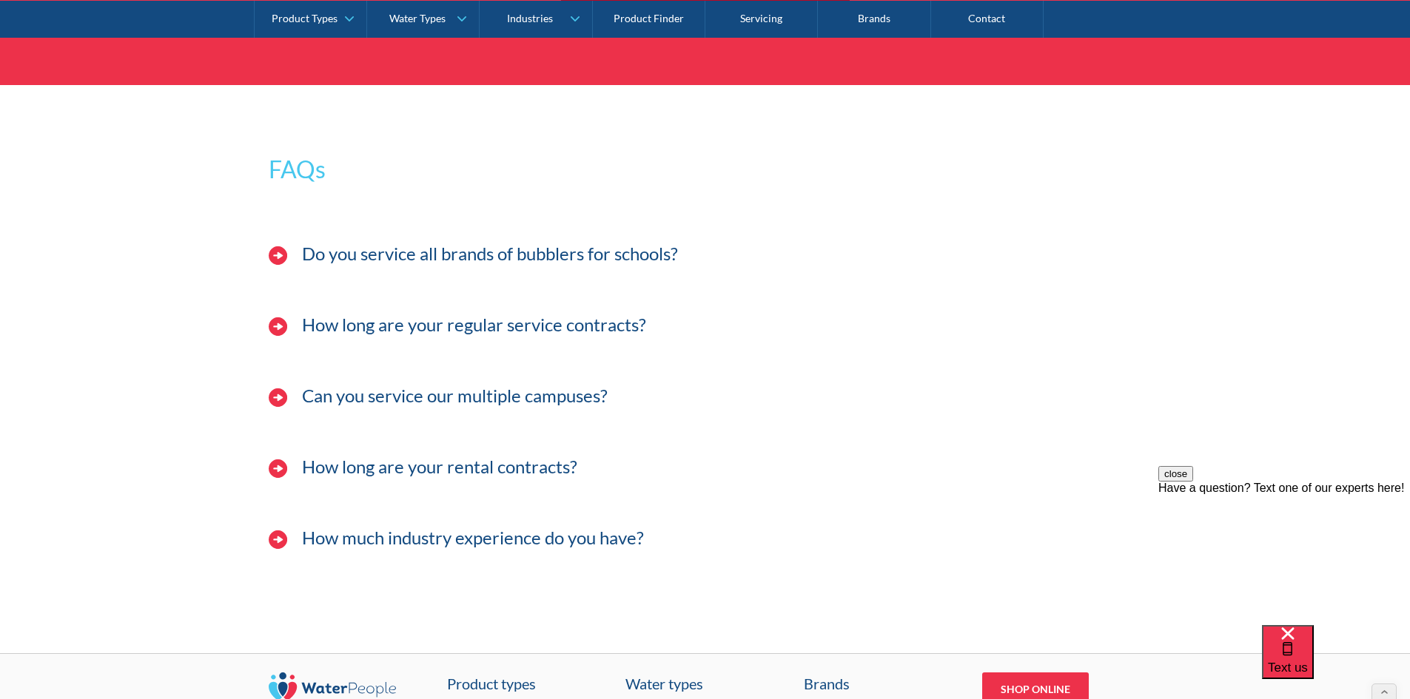
click at [394, 257] on h3 "Do you service all brands of bubblers for schools?" at bounding box center [490, 253] width 376 height 21
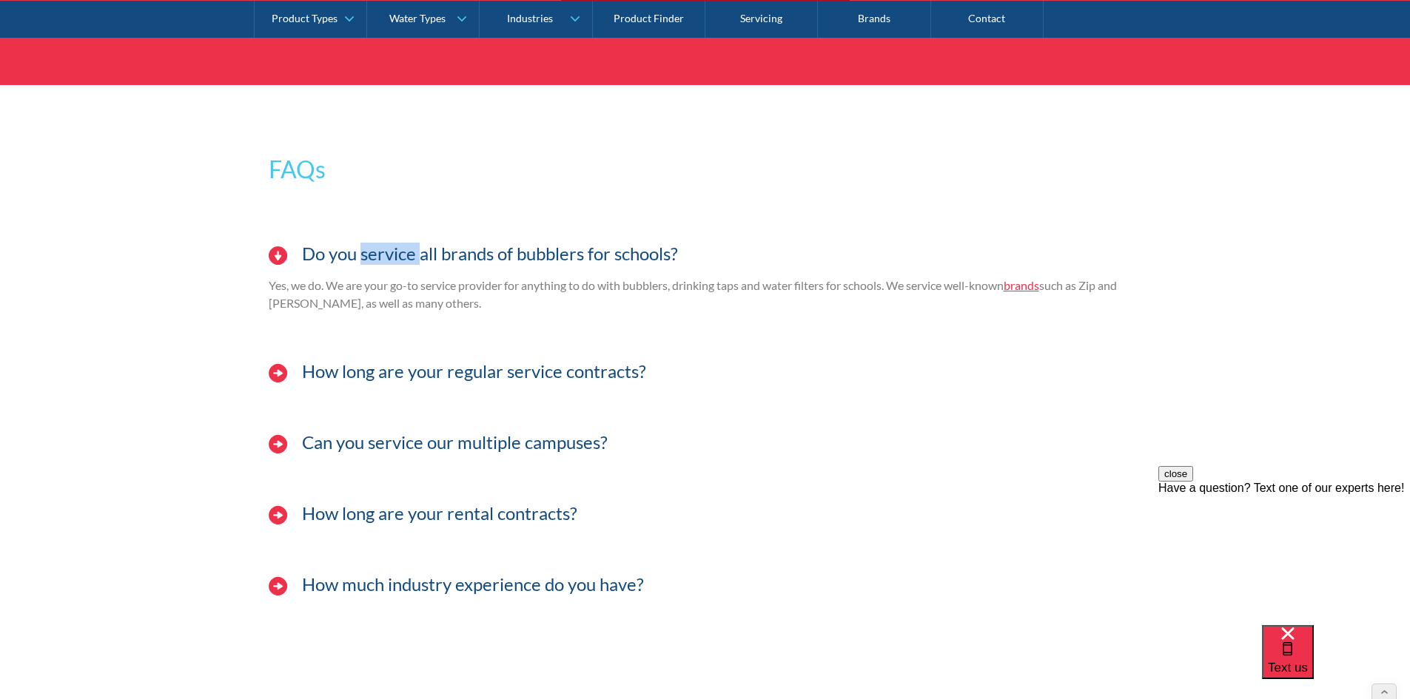
click at [394, 257] on h3 "Do you service all brands of bubblers for schools?" at bounding box center [490, 253] width 376 height 21
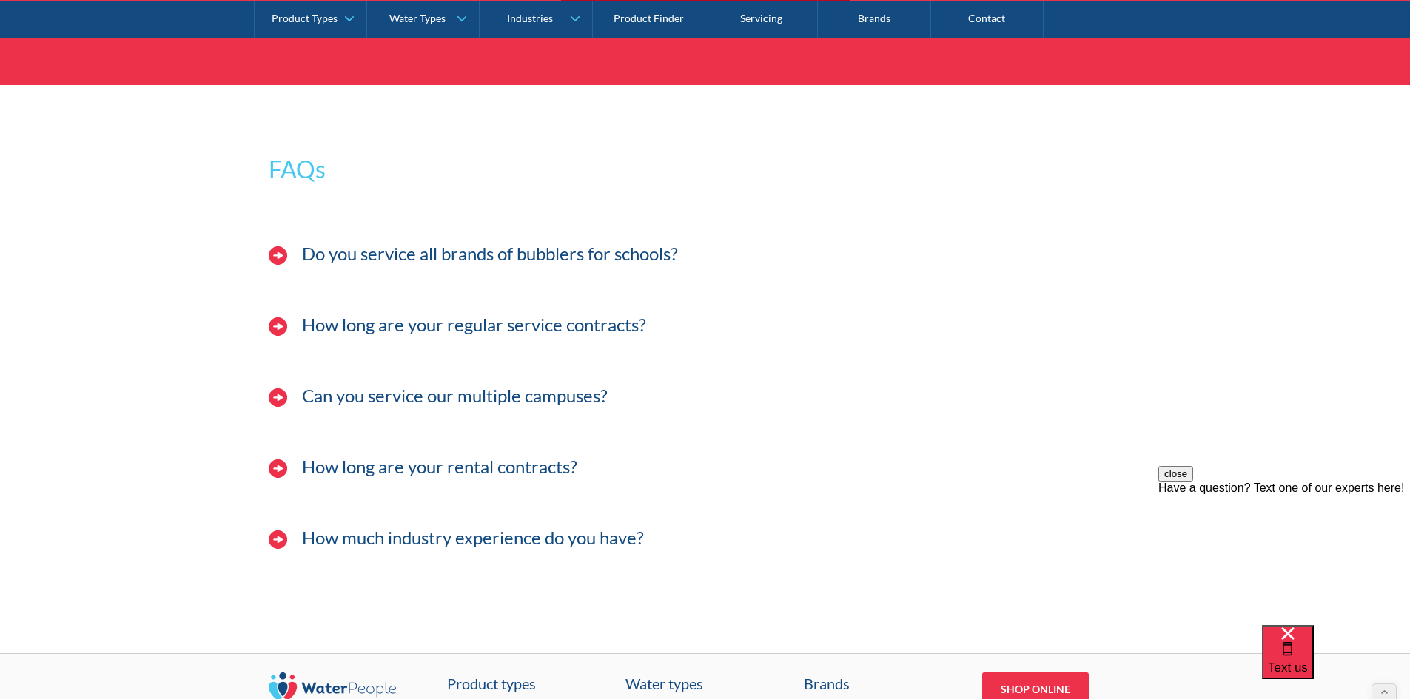
click at [350, 325] on h3 "How long are your regular service contracts?" at bounding box center [474, 325] width 344 height 21
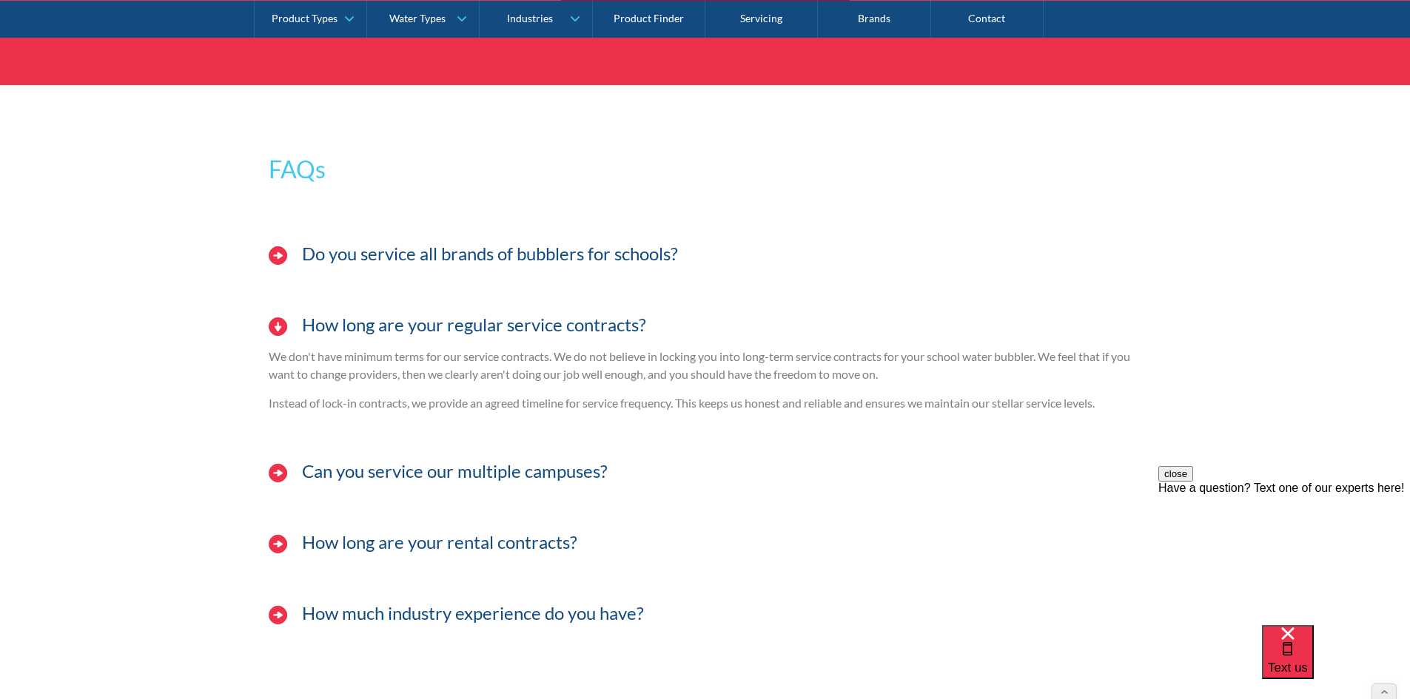
click at [350, 325] on h3 "How long are your regular service contracts?" at bounding box center [474, 325] width 344 height 21
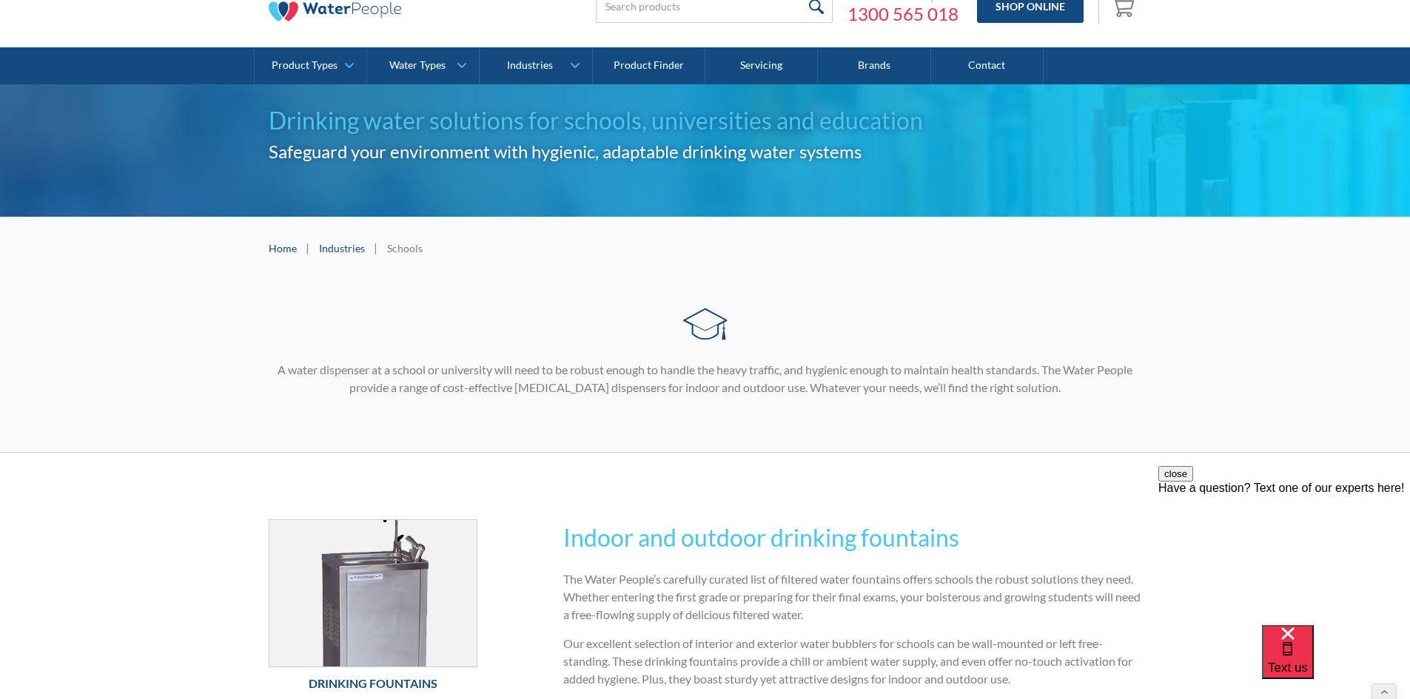
scroll to position [0, 0]
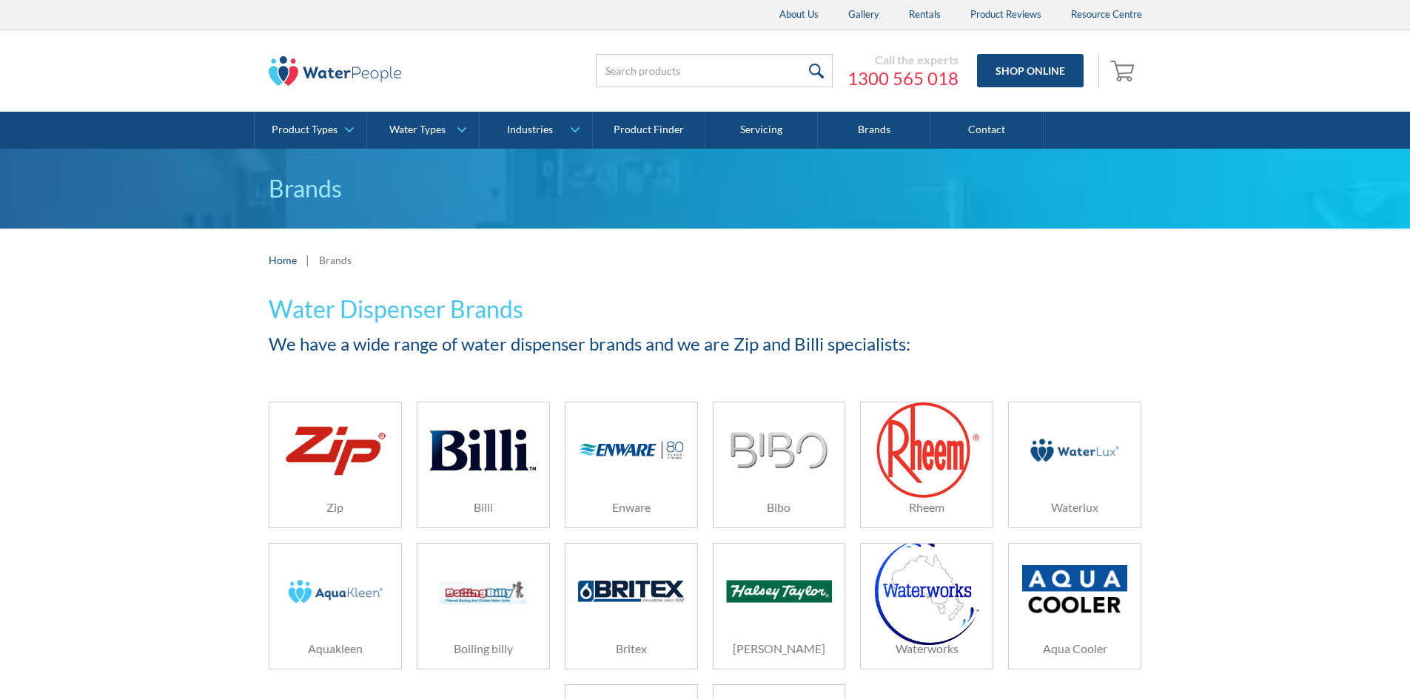
click at [356, 446] on img at bounding box center [335, 450] width 105 height 63
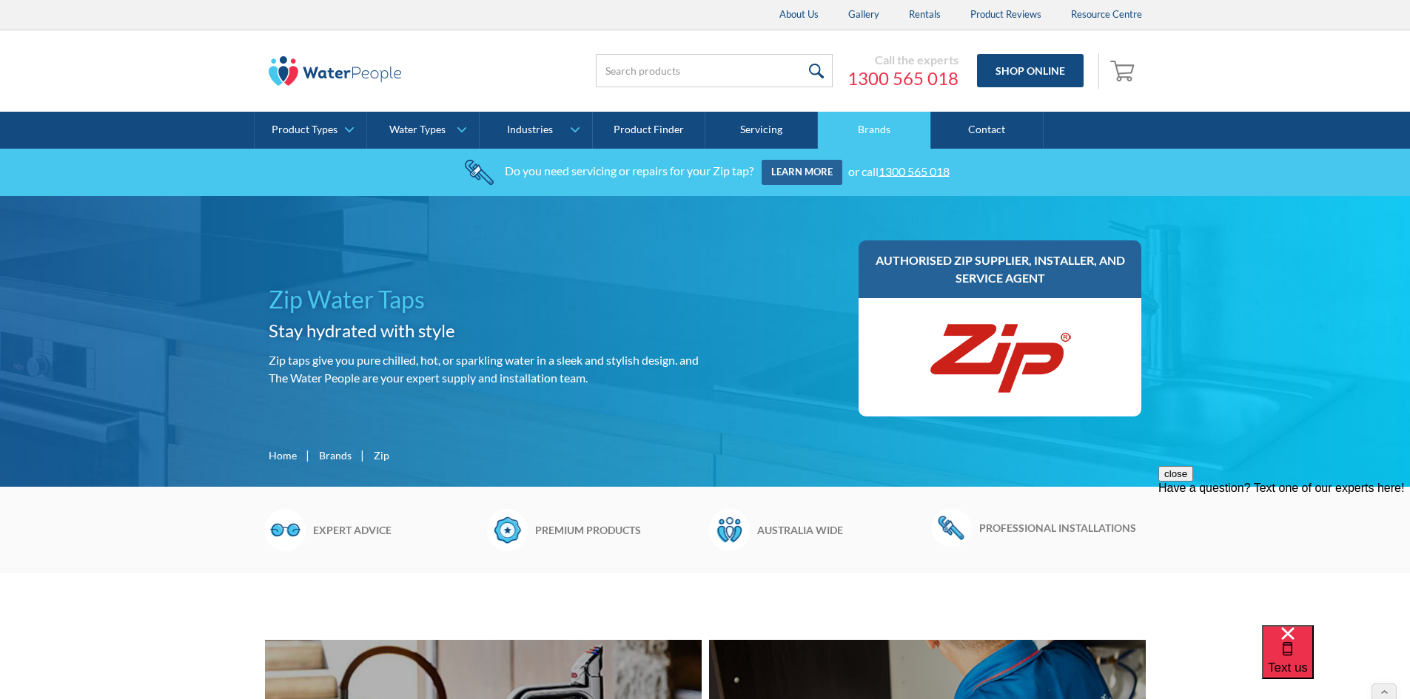
click at [884, 137] on link "Brands" at bounding box center [874, 130] width 112 height 37
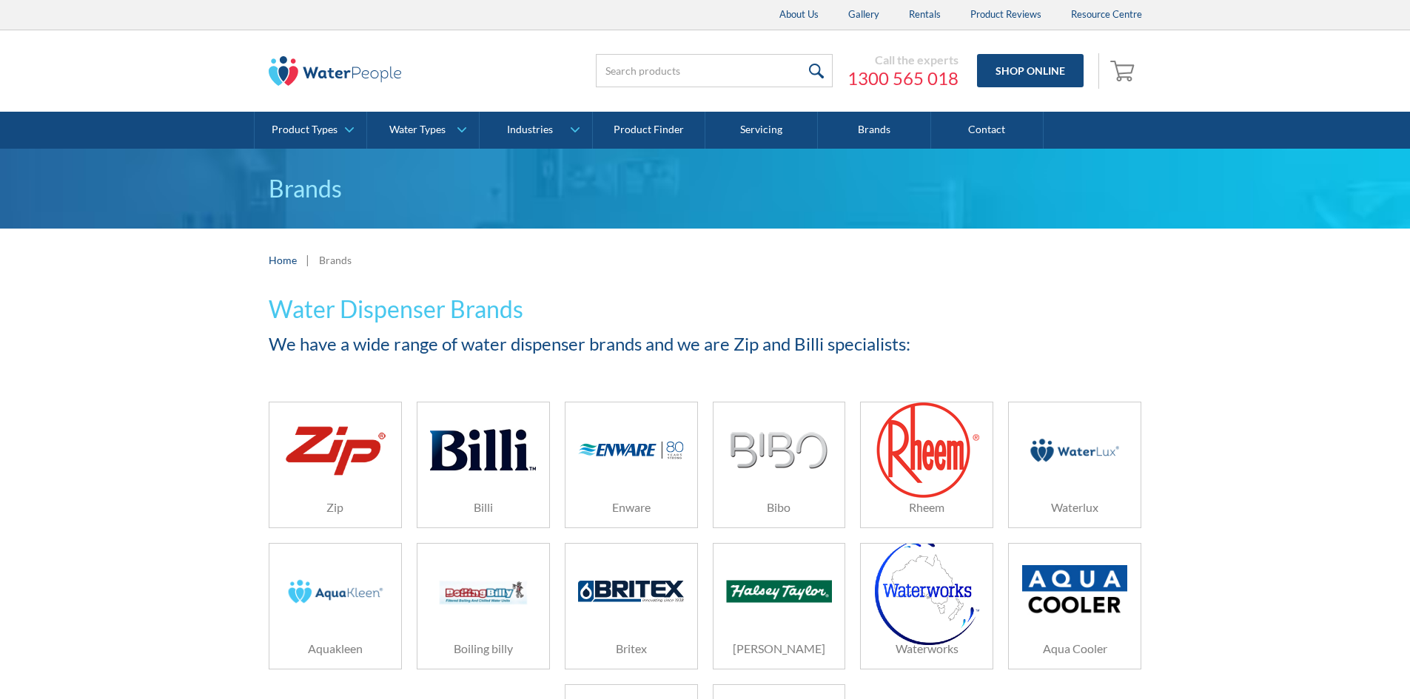
click at [517, 476] on img at bounding box center [482, 450] width 105 height 70
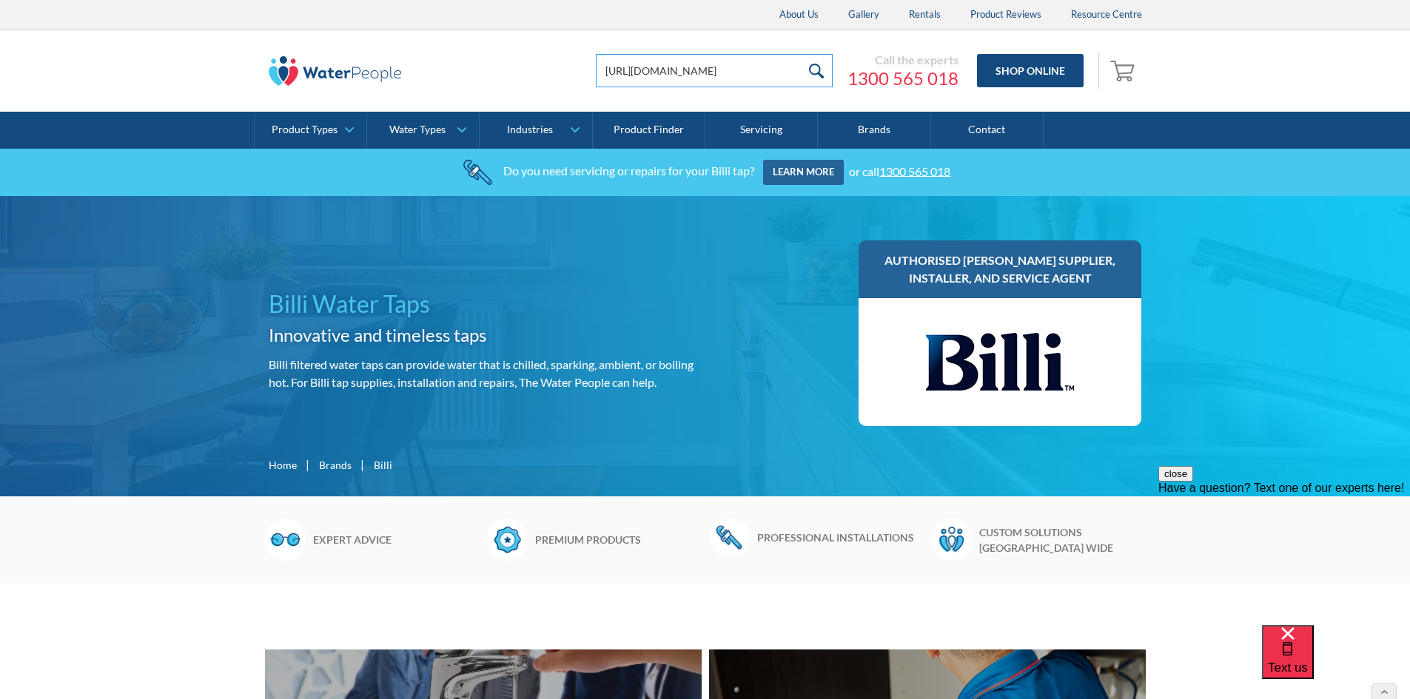
type input "[URL][DOMAIN_NAME]"
click at [779, 7] on link "About Us" at bounding box center [799, 15] width 69 height 30
click at [298, 76] on img at bounding box center [335, 71] width 133 height 30
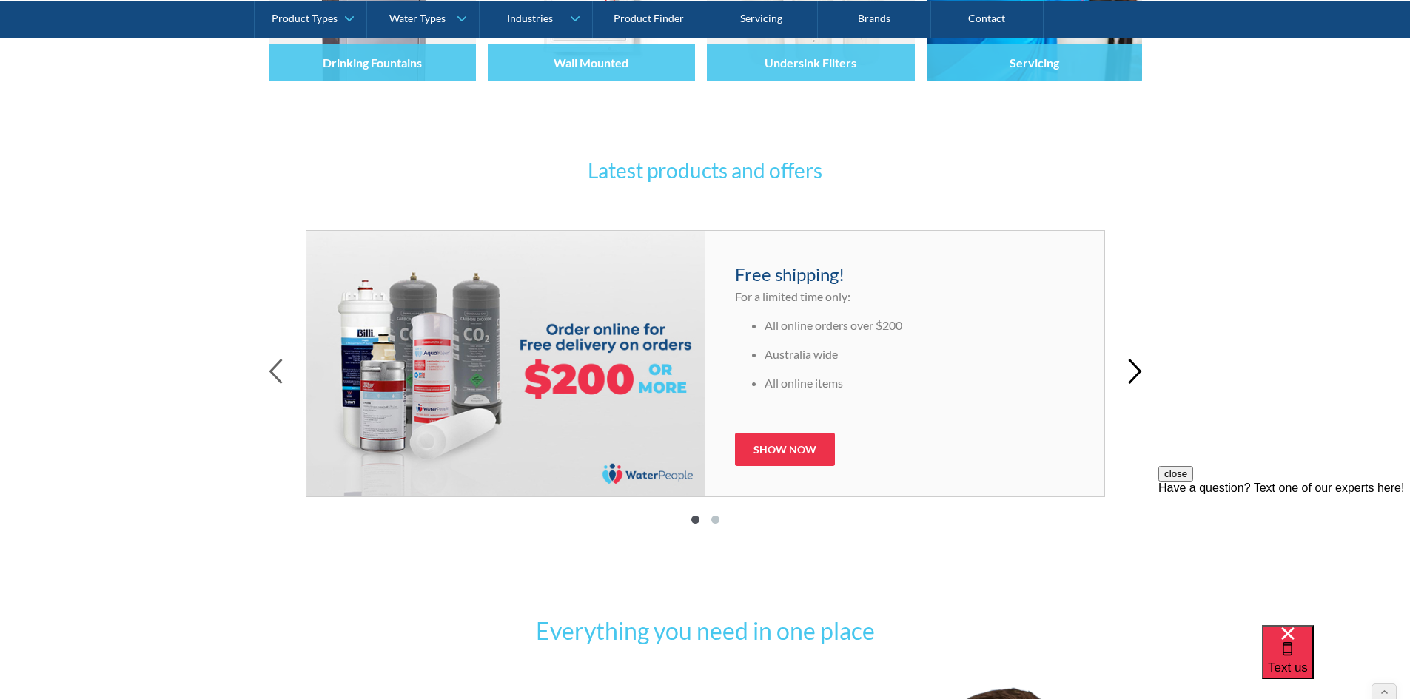
click at [1135, 374] on icon "button" at bounding box center [1135, 372] width 14 height 26
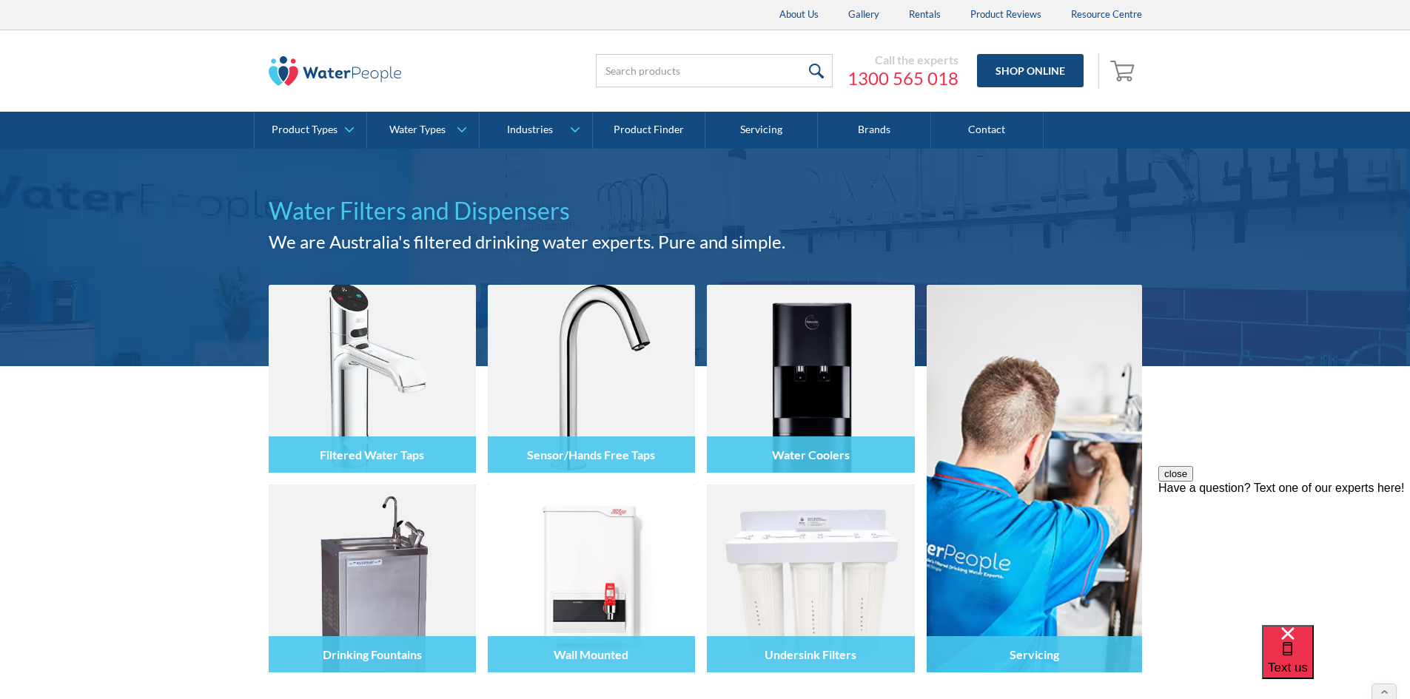
click at [1193, 482] on button "close" at bounding box center [1175, 474] width 35 height 16
